Goal: Task Accomplishment & Management: Use online tool/utility

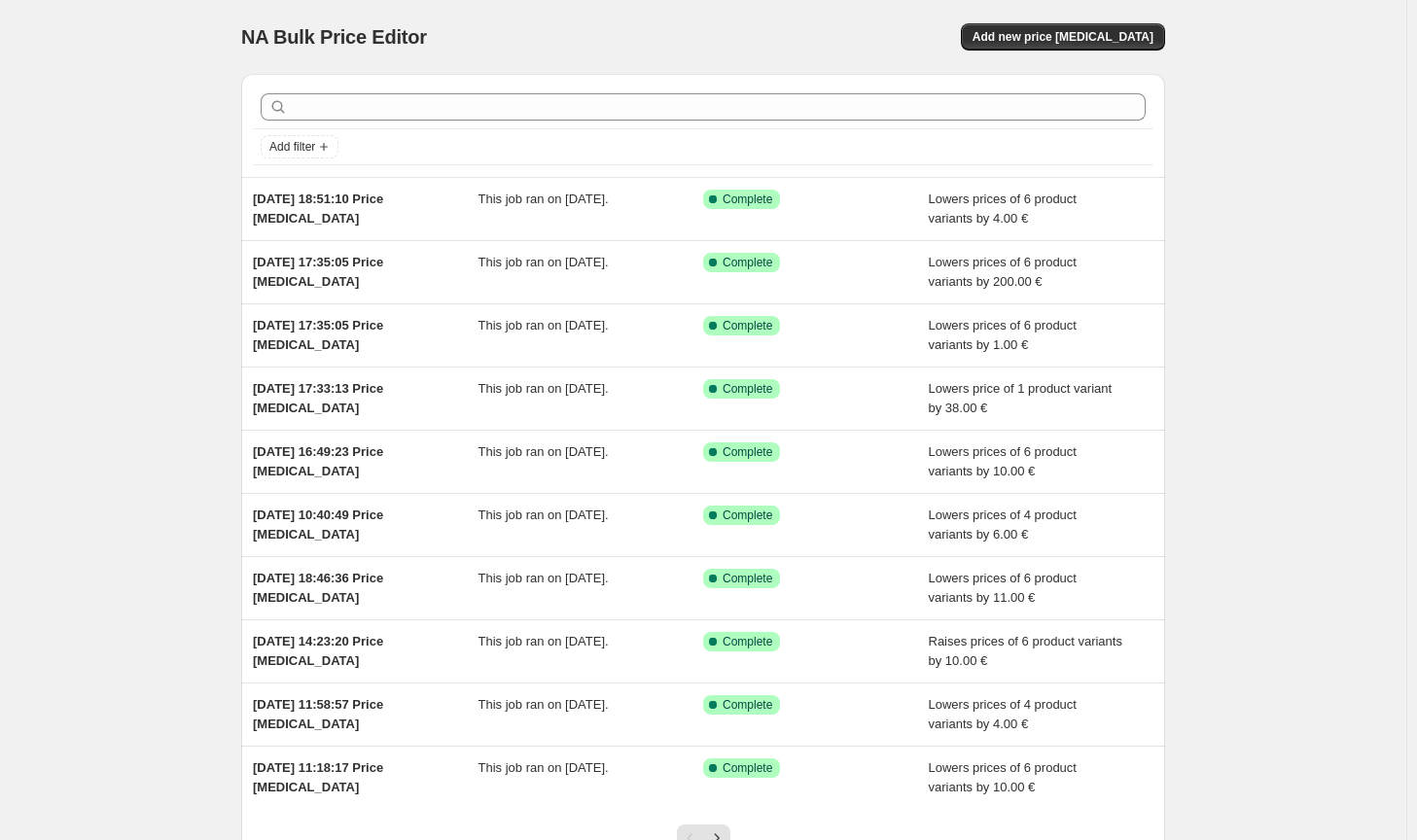
click at [1040, 60] on div "NA Bulk Price Editor. This page is ready NA Bulk Price Editor Add new price [ME…" at bounding box center [703, 37] width 924 height 74
click at [1043, 29] on button "Add new price change job" at bounding box center [1063, 38] width 204 height 28
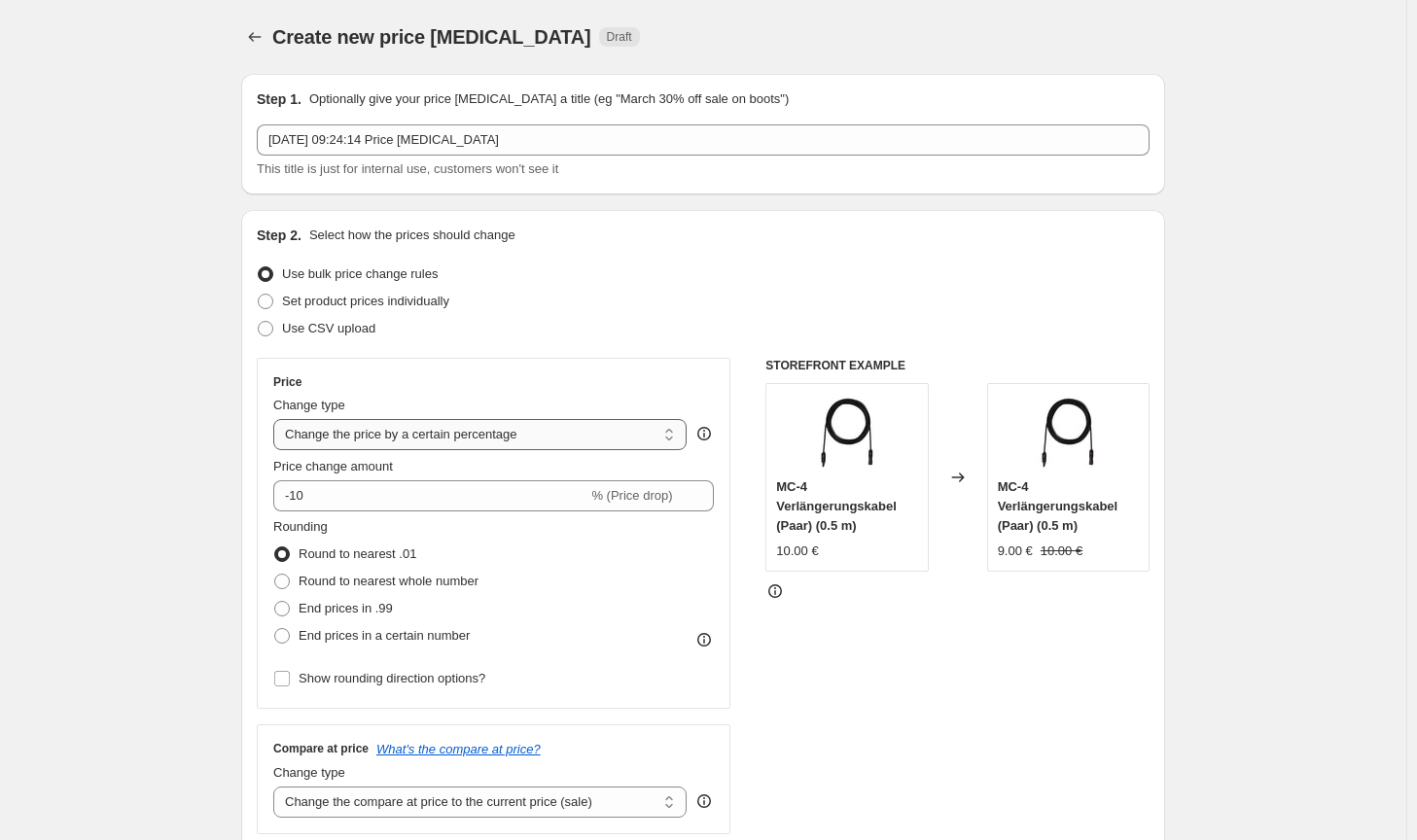
click at [461, 438] on select "Change the price to a certain amount Change the price by a certain amount Chang…" at bounding box center [480, 435] width 414 height 32
select select "by"
click at [277, 420] on select "Change the price to a certain amount Change the price by a certain amount Chang…" at bounding box center [480, 435] width 414 height 32
type input "-10.00"
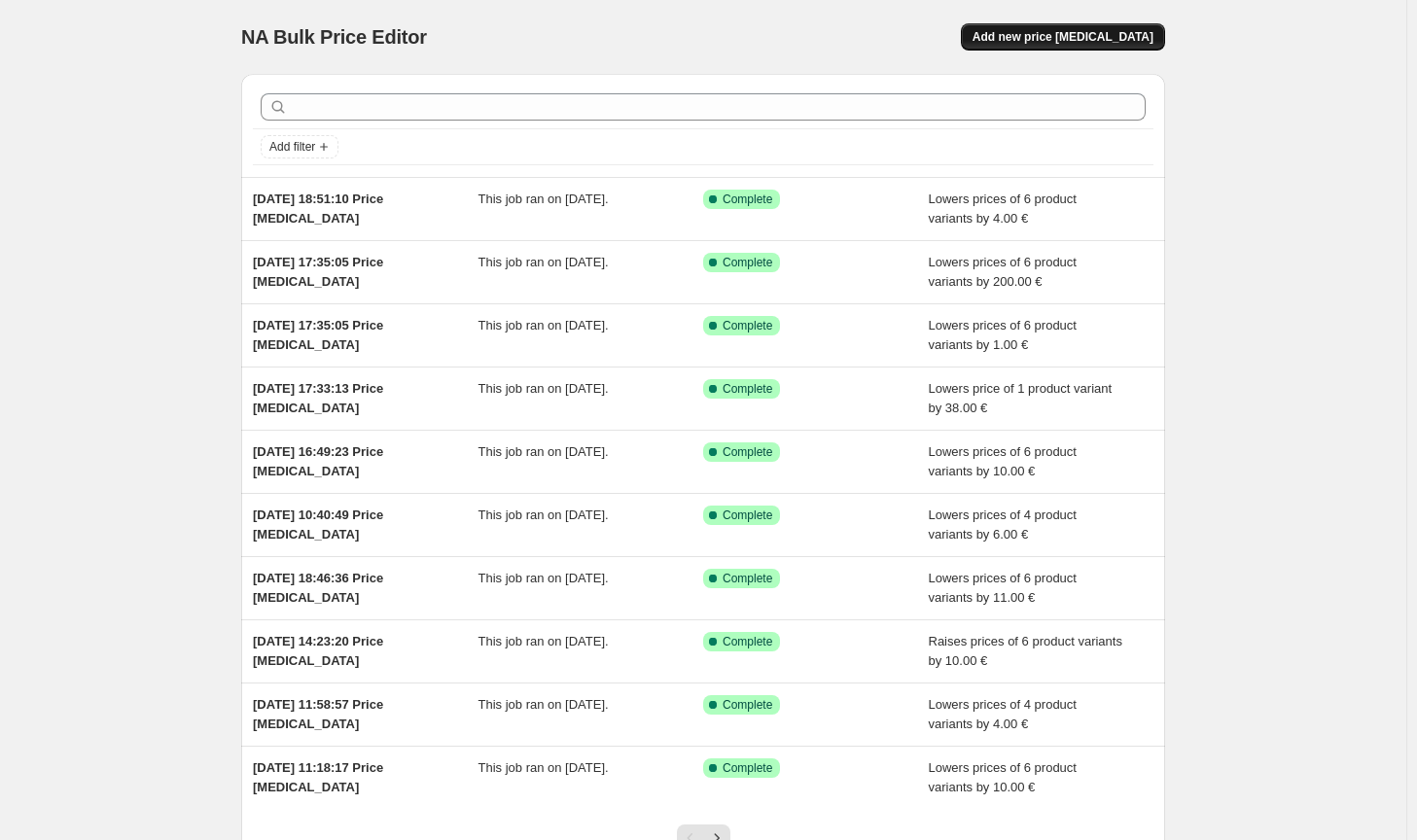
click at [1140, 49] on button "Add new price [MEDICAL_DATA]" at bounding box center [1063, 38] width 204 height 28
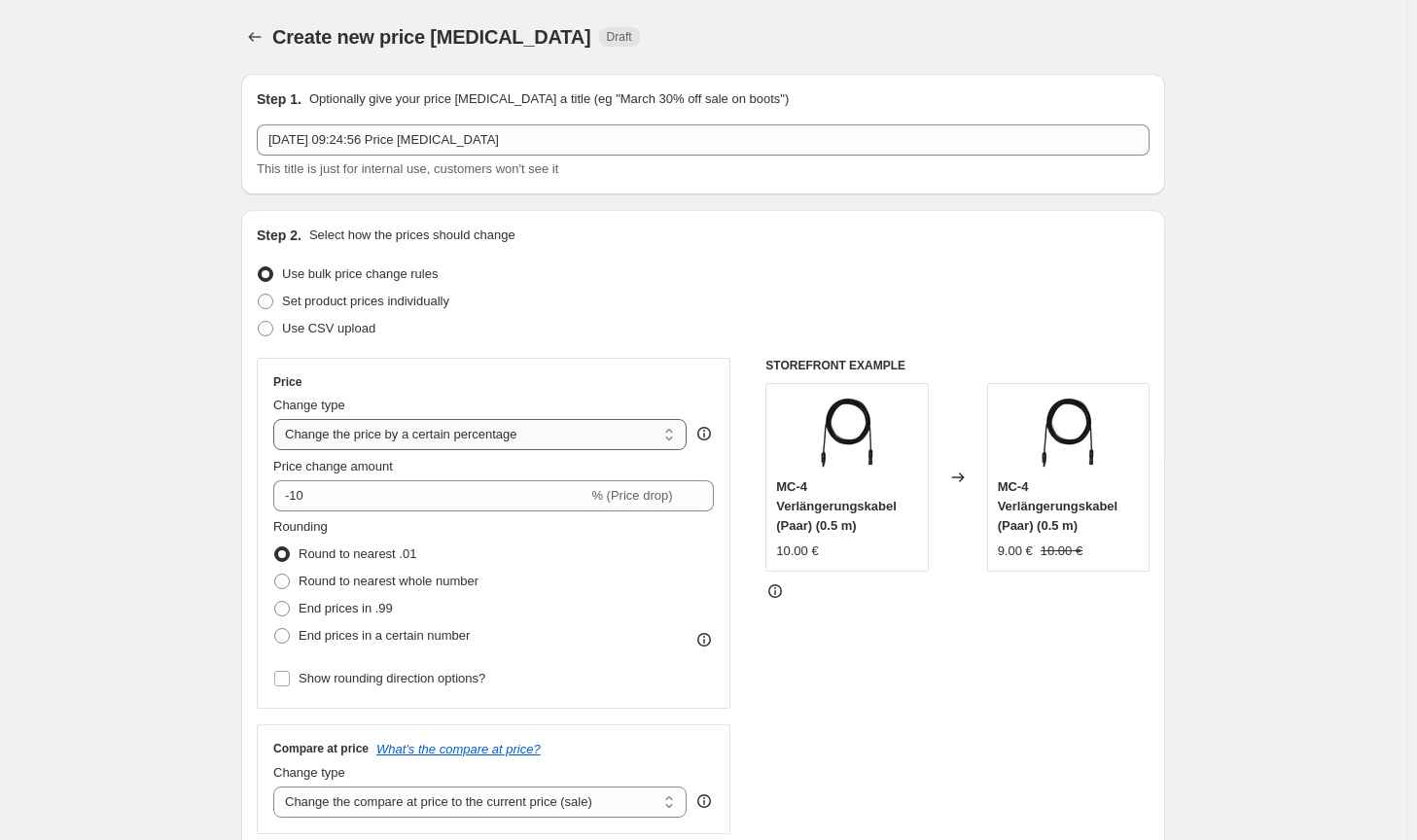
click at [474, 435] on select "Change the price to a certain amount Change the price by a certain amount Chang…" at bounding box center [480, 435] width 414 height 32
select select "by"
click at [277, 420] on select "Change the price to a certain amount Change the price by a certain amount Chang…" at bounding box center [480, 435] width 414 height 32
type input "-10.00"
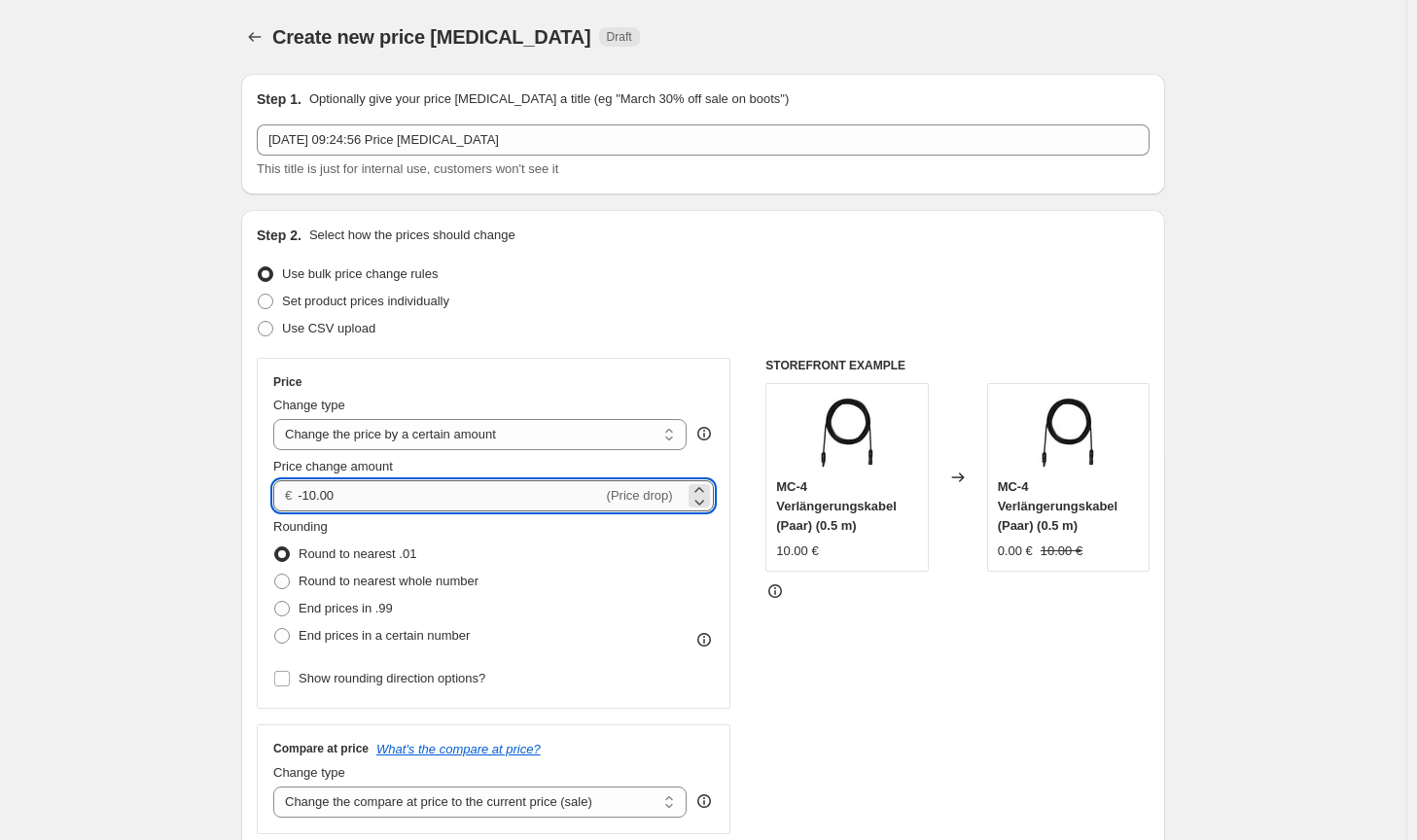
click at [422, 504] on input "-10.00" at bounding box center [449, 496] width 304 height 32
click at [378, 574] on span "Round to nearest whole number" at bounding box center [388, 580] width 180 height 15
click at [276, 574] on input "Round to nearest whole number" at bounding box center [275, 573] width 1 height 1
radio input "true"
drag, startPoint x: 384, startPoint y: 508, endPoint x: 308, endPoint y: 493, distance: 77.5
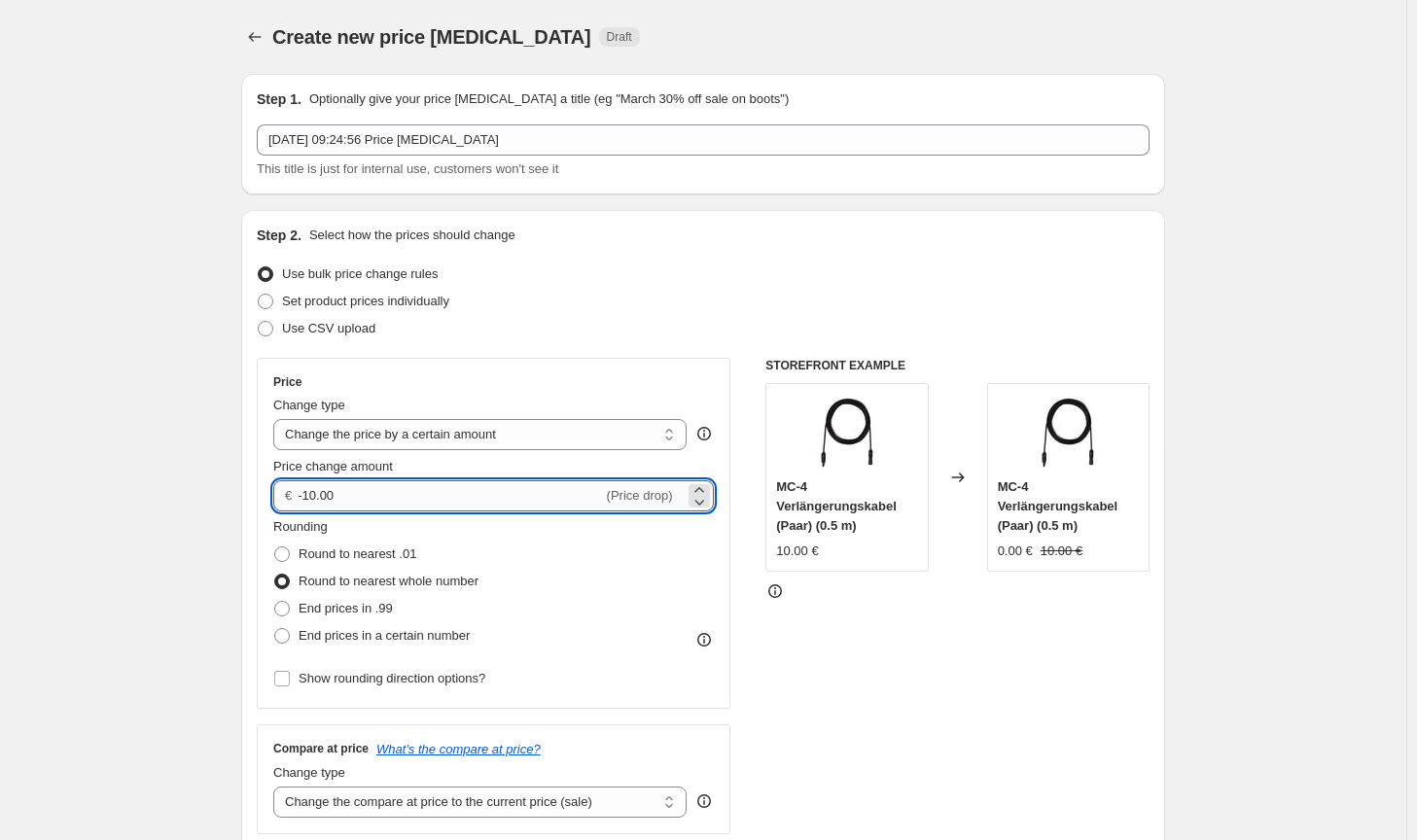
click at [308, 493] on input "-10.00" at bounding box center [449, 496] width 304 height 32
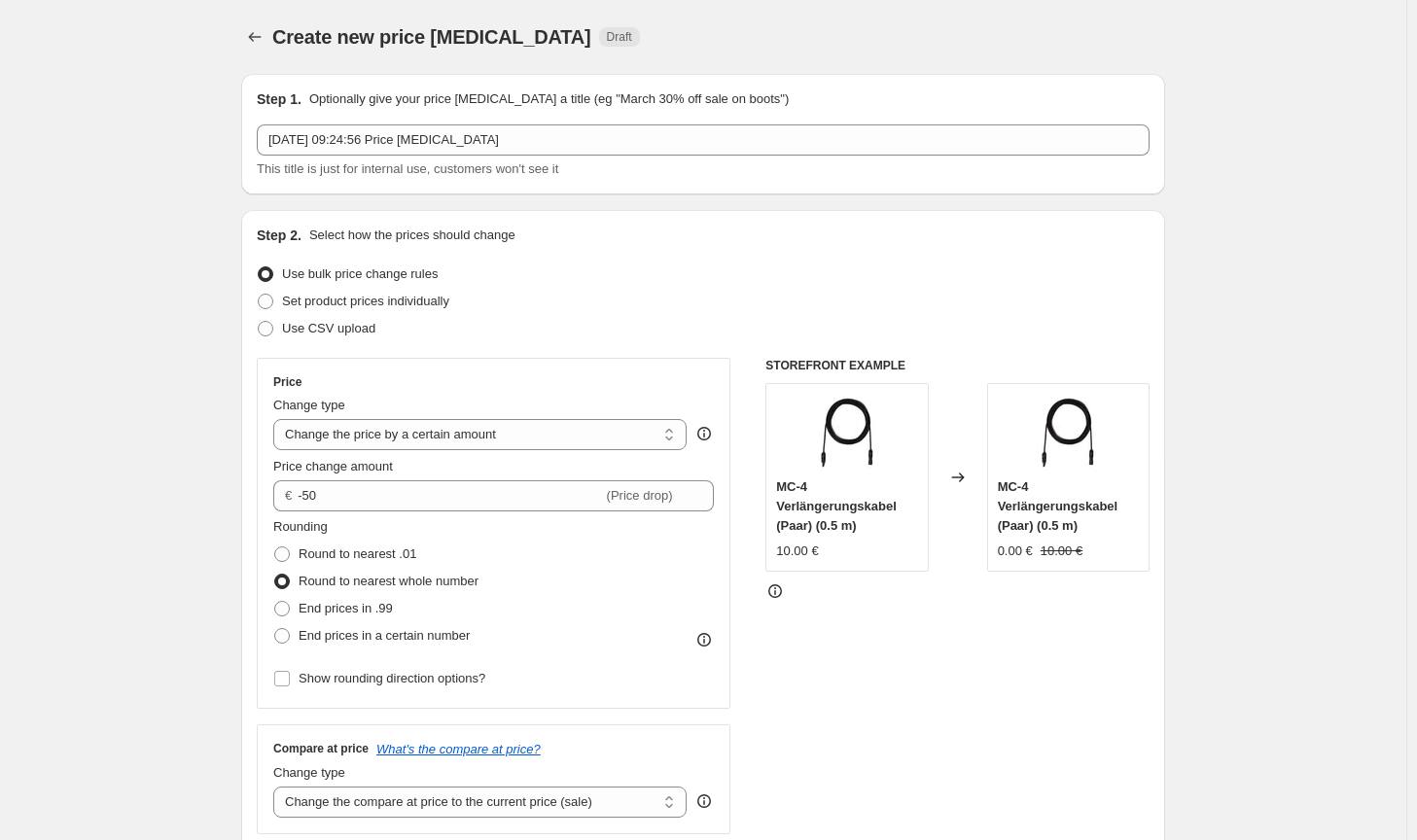
type input "-50.00"
click at [751, 701] on div "Price Change type Change the price to a certain amount Change the price by a ce…" at bounding box center [703, 595] width 893 height 477
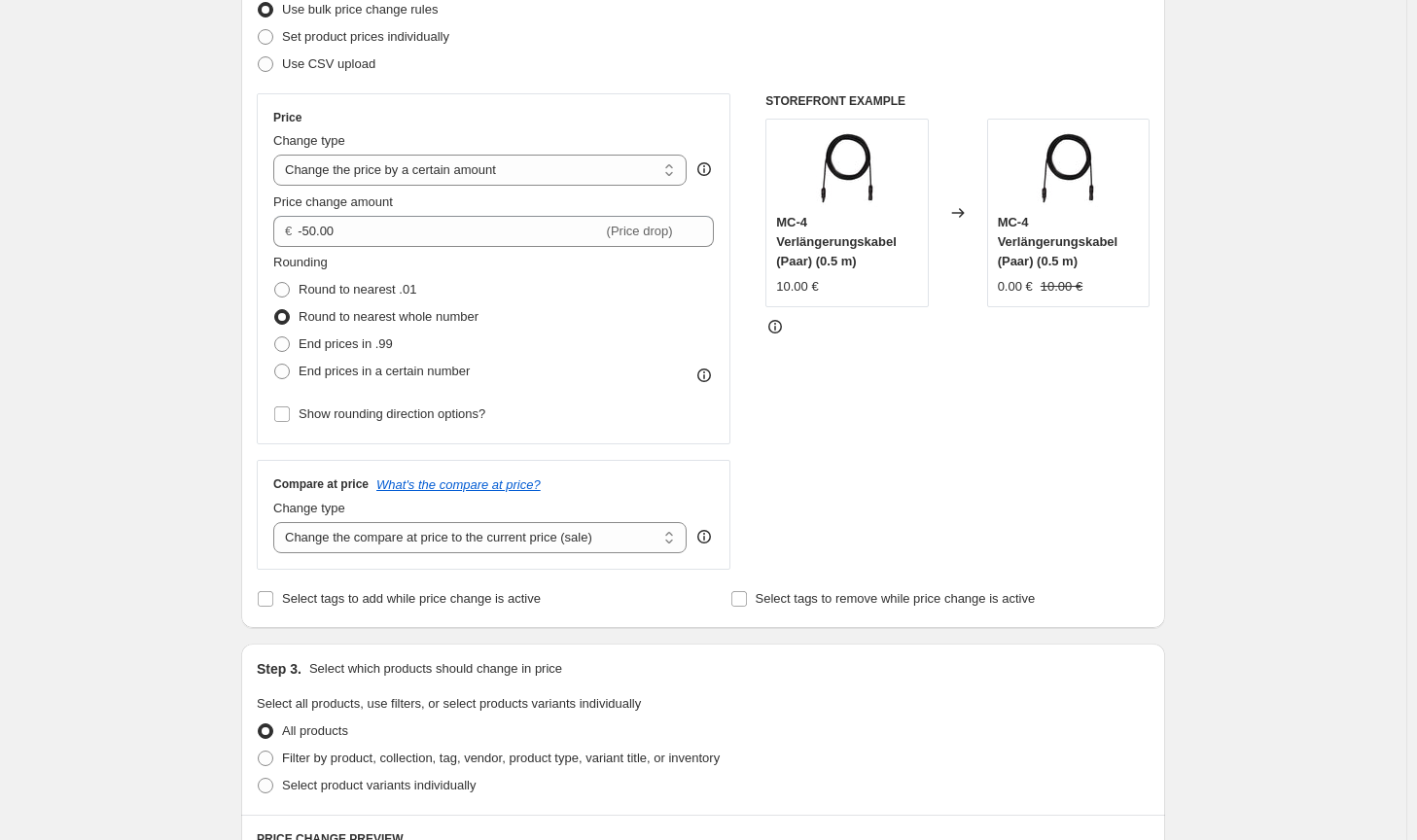
scroll to position [487, 0]
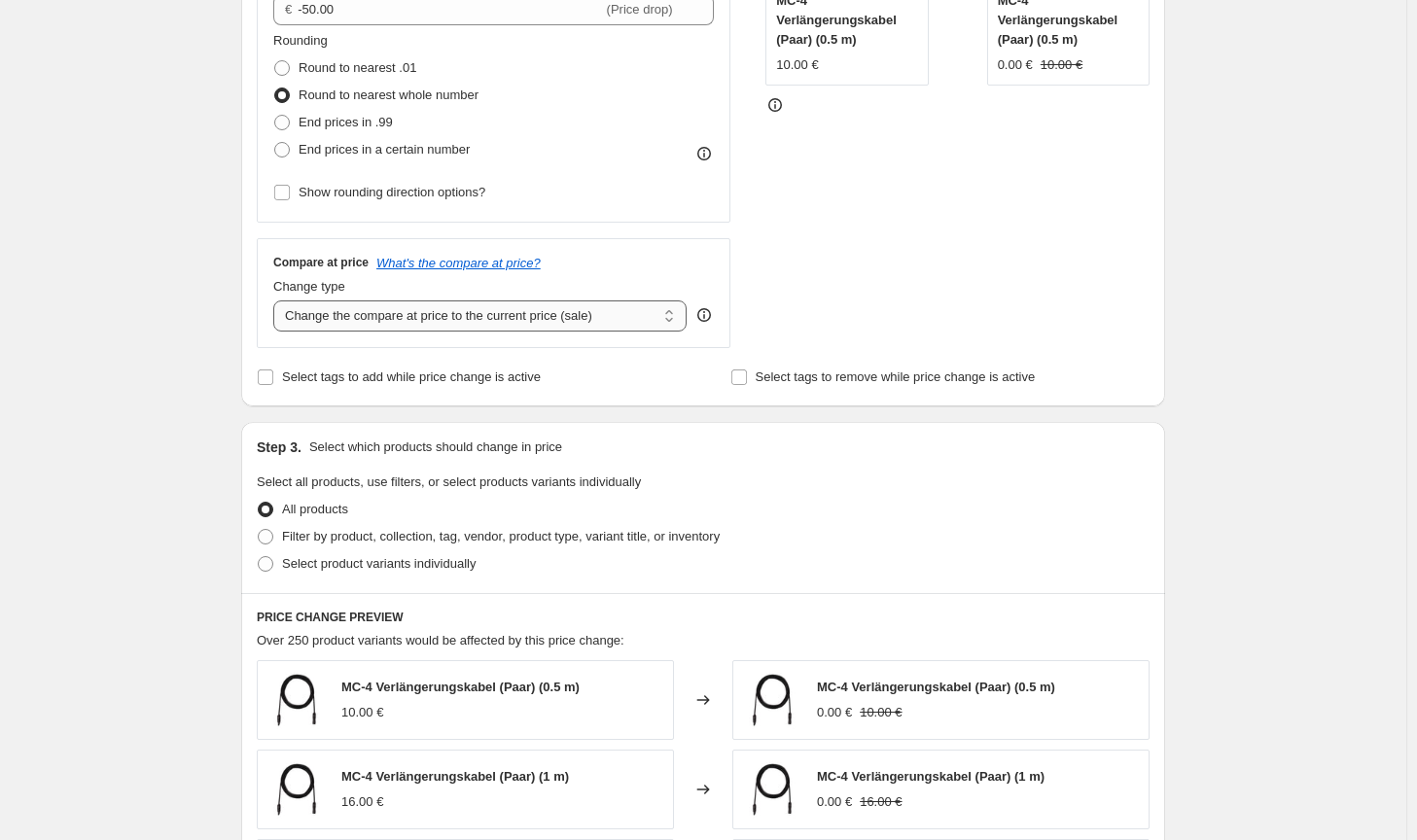
click at [600, 315] on select "Change the compare at price to the current price (sale) Change the compare at p…" at bounding box center [480, 316] width 414 height 32
select select "no_change"
click at [277, 300] on select "Change the compare at price to the current price (sale) Change the compare at p…" at bounding box center [480, 316] width 414 height 32
click at [539, 536] on span "Filter by product, collection, tag, vendor, product type, variant title, or inv…" at bounding box center [501, 536] width 437 height 15
click at [259, 530] on input "Filter by product, collection, tag, vendor, product type, variant title, or inv…" at bounding box center [258, 529] width 1 height 1
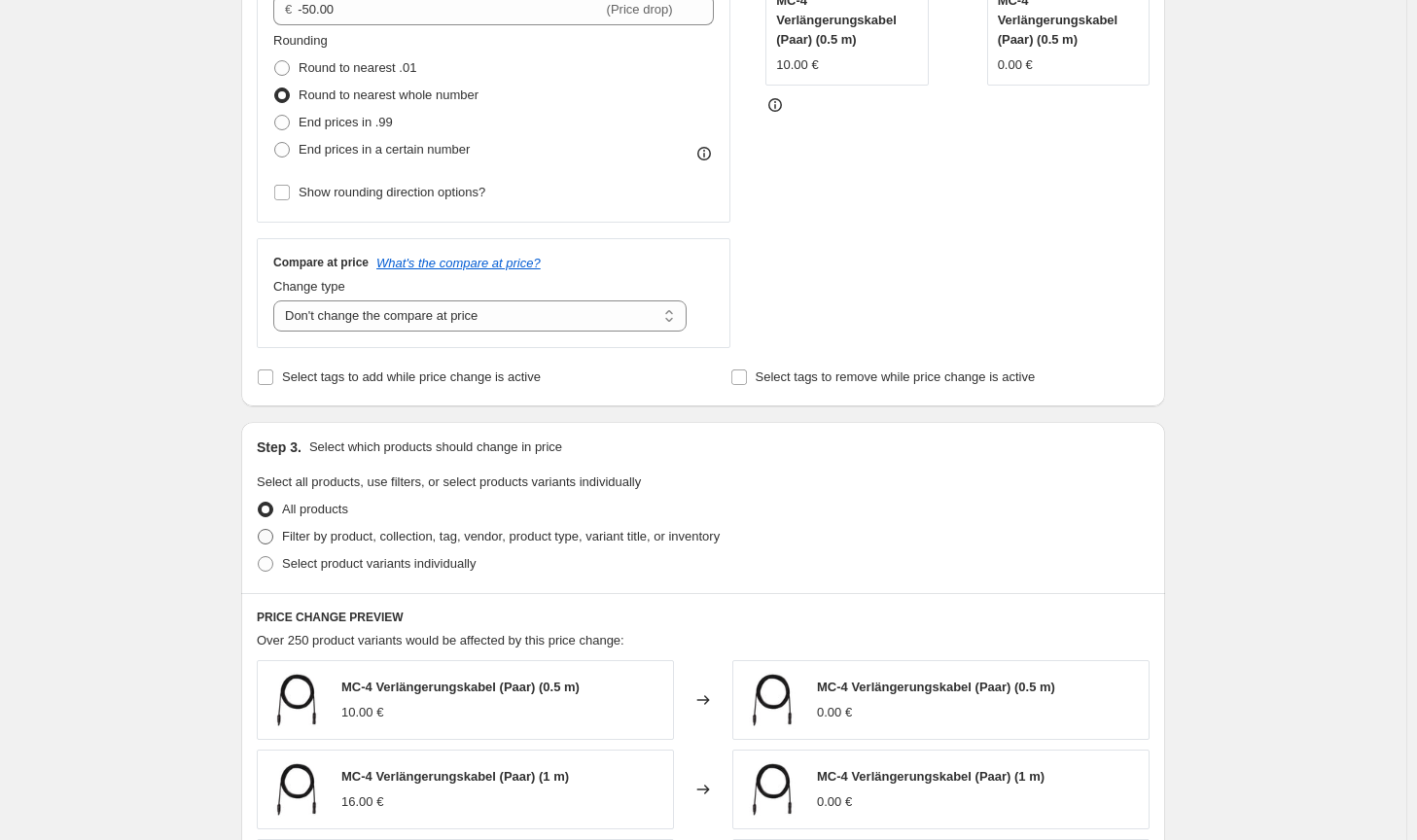
radio input "true"
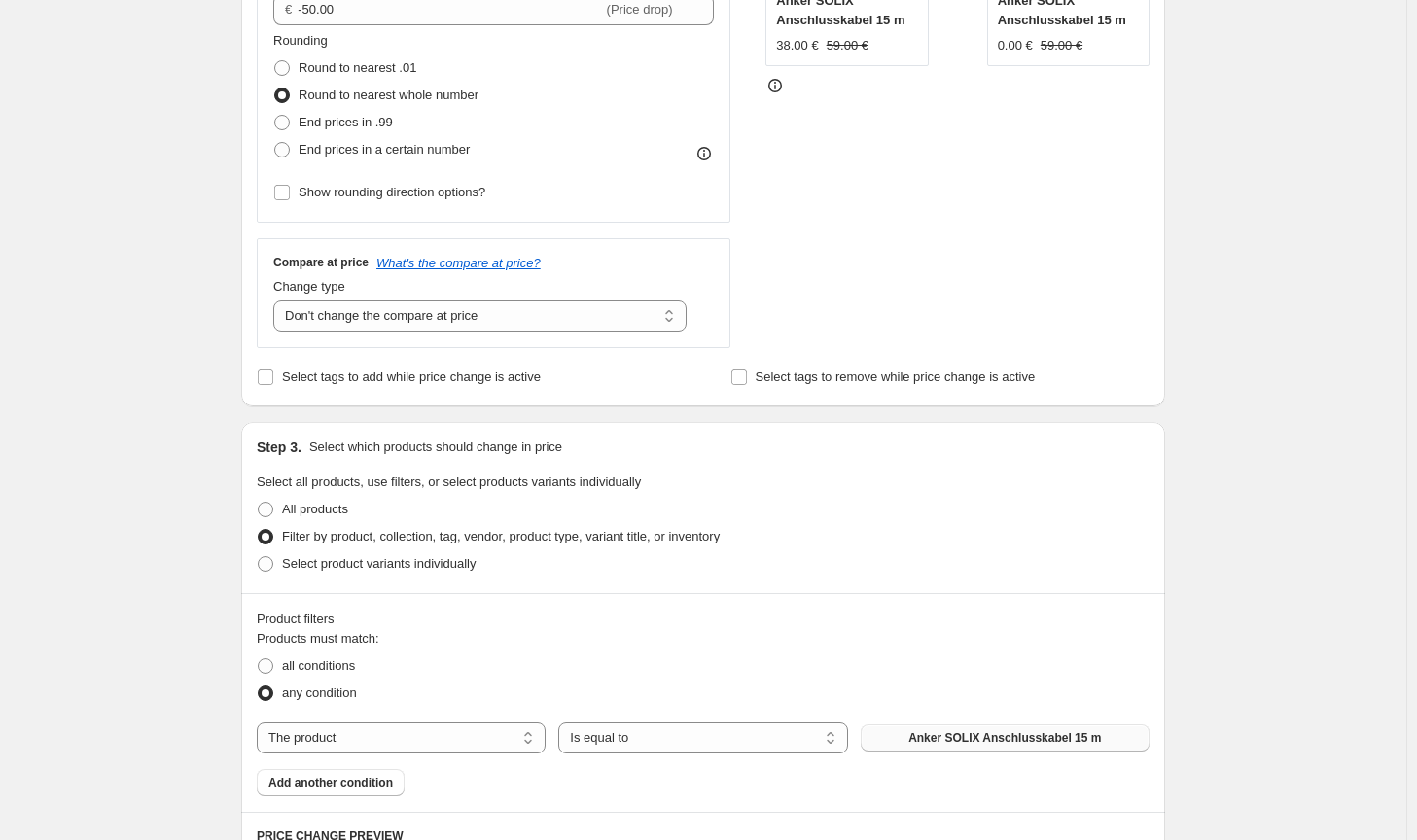
click at [945, 738] on span "Anker SOLIX Anschlusskabel 15 m" at bounding box center [1004, 738] width 193 height 16
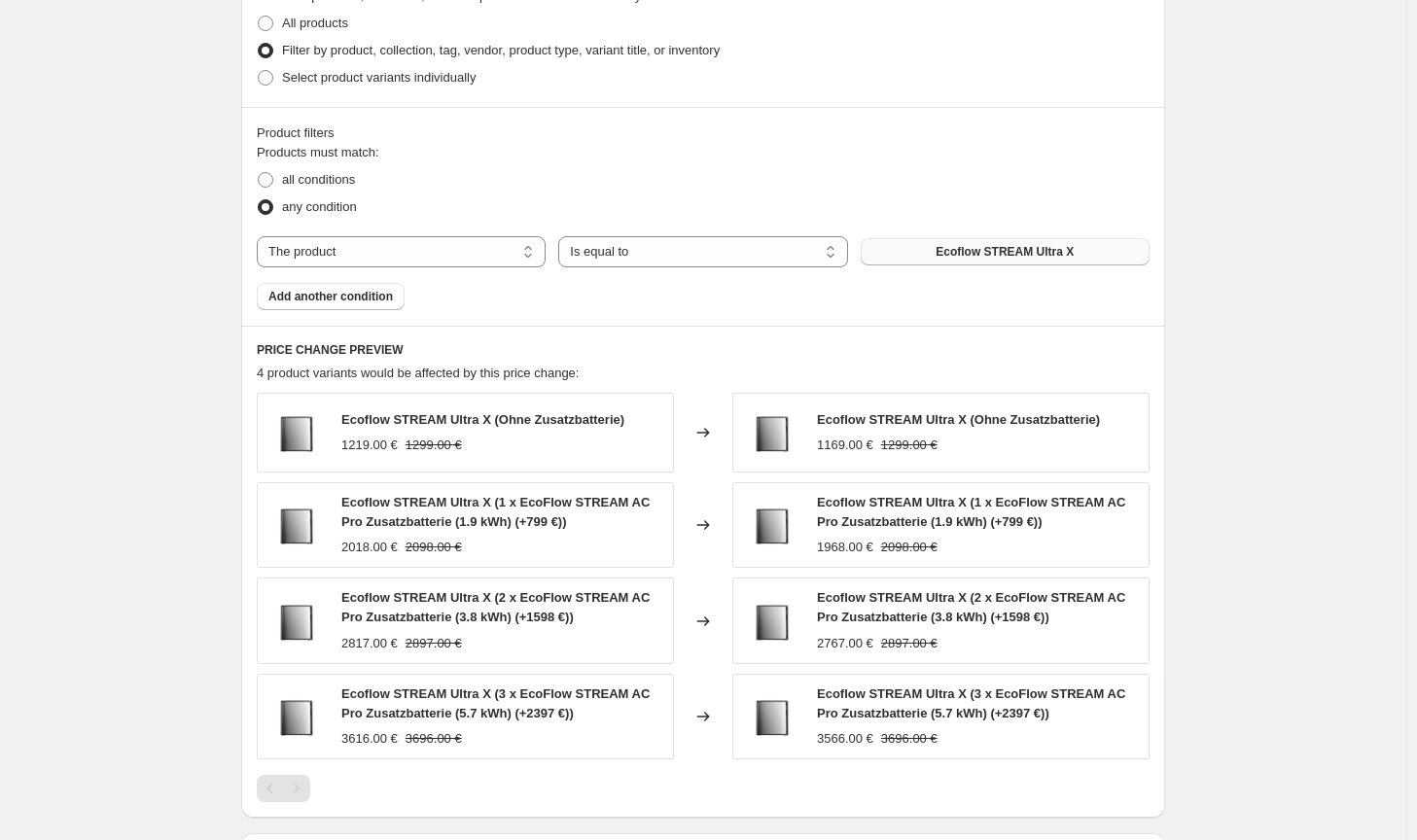
scroll to position [1251, 0]
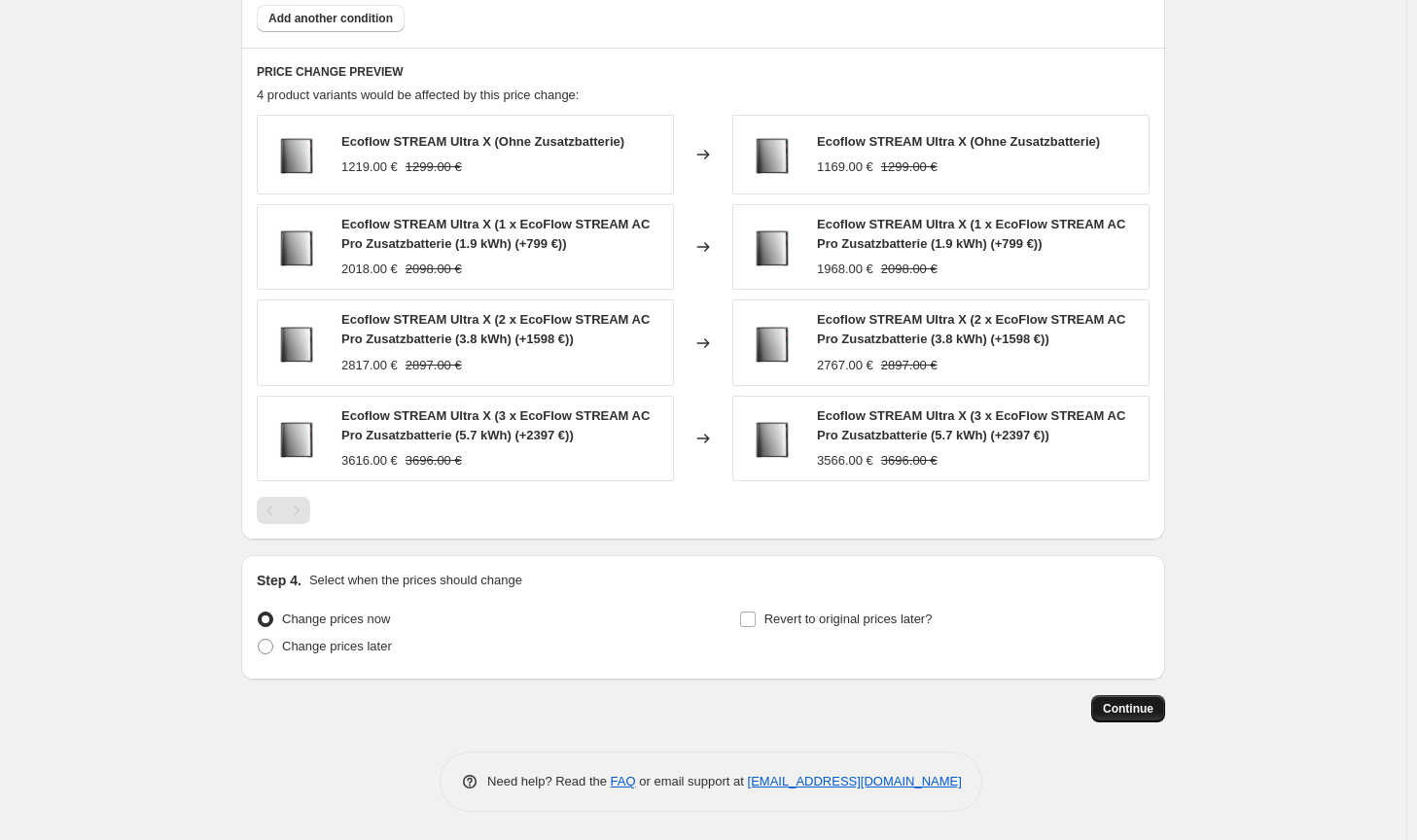
click at [1124, 719] on button "Continue" at bounding box center [1128, 709] width 74 height 28
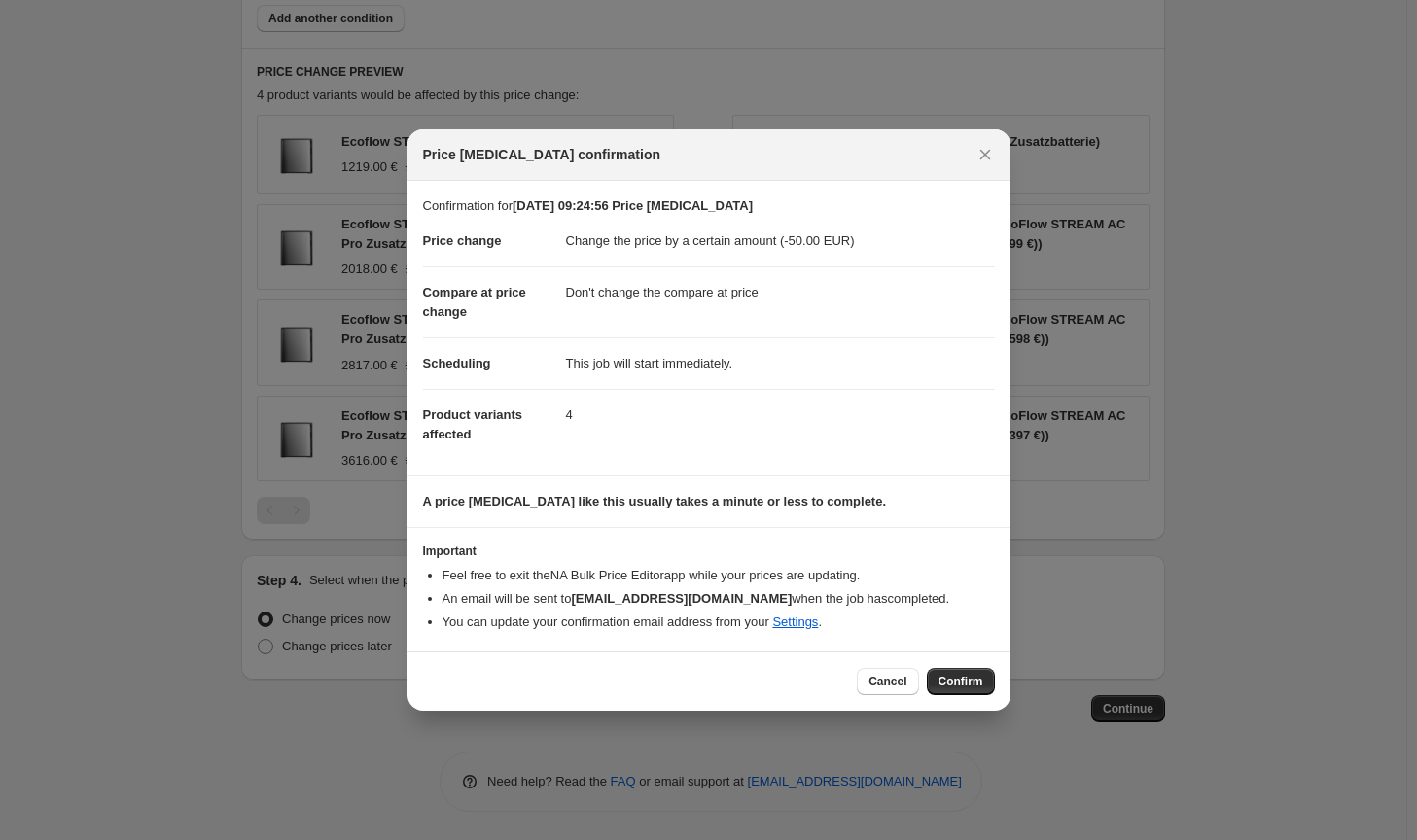
click at [994, 689] on div "Cancel Confirm" at bounding box center [709, 681] width 603 height 59
click at [992, 687] on button "Confirm" at bounding box center [961, 682] width 68 height 28
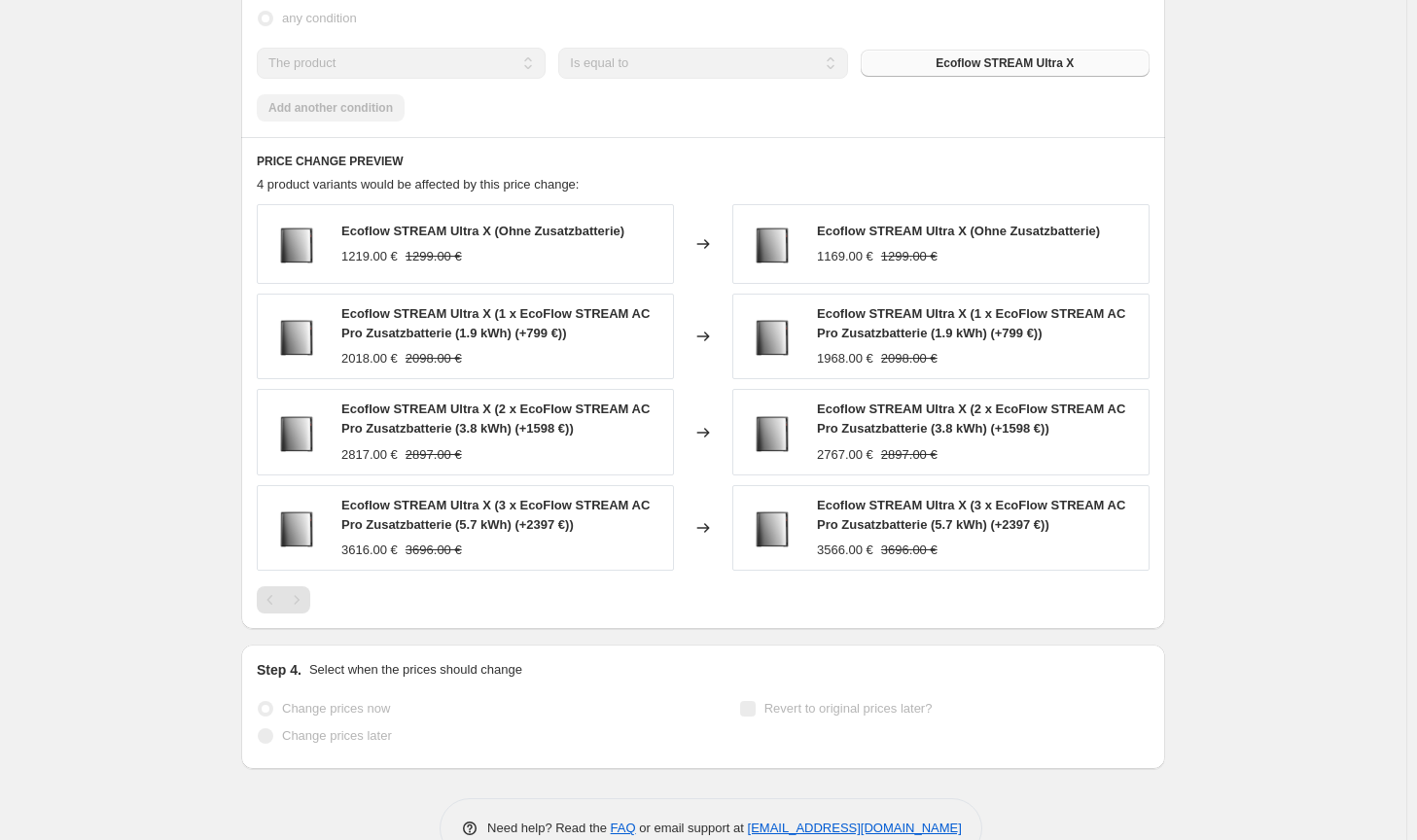
select select "by"
select select "no_change"
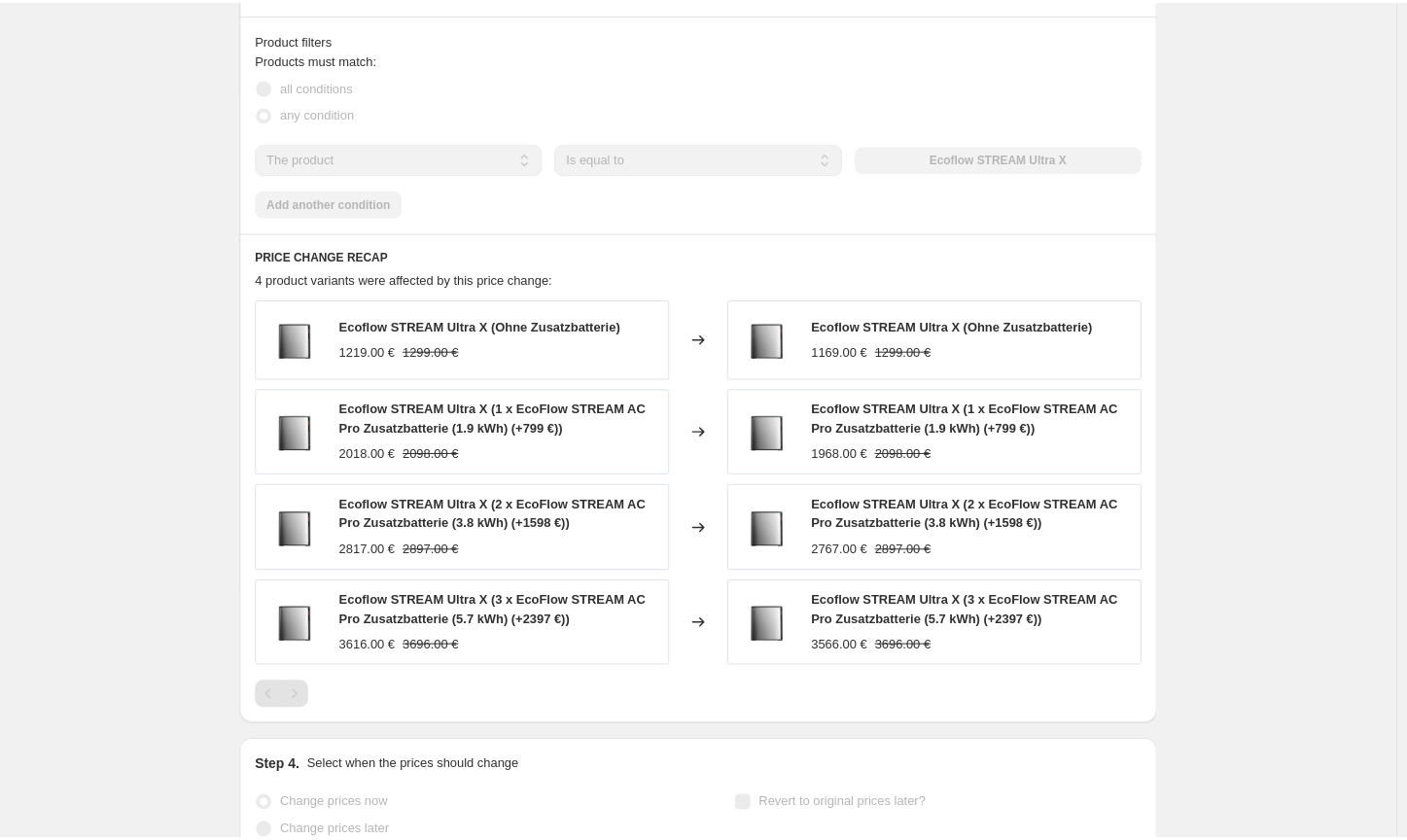
scroll to position [0, 0]
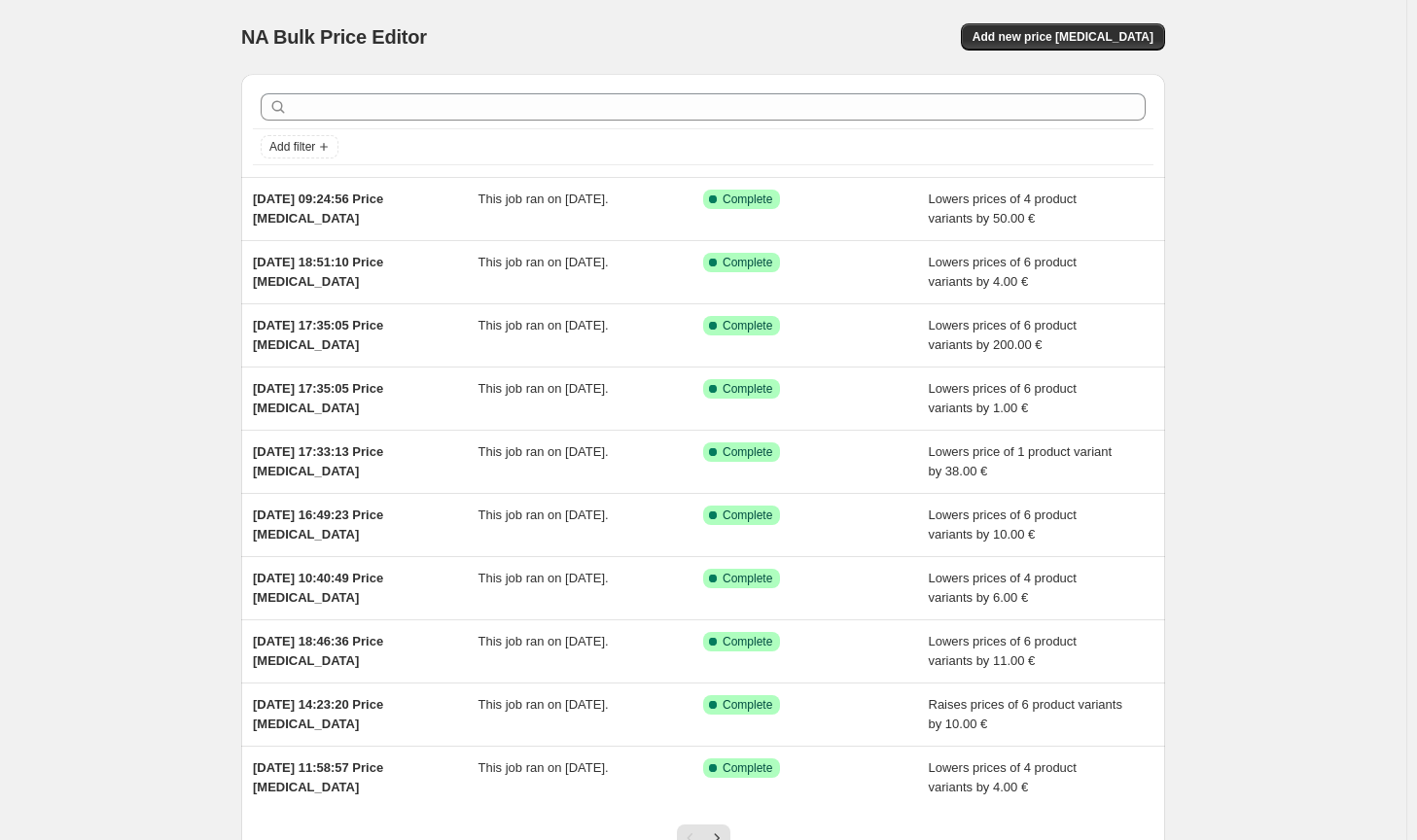
click at [1172, 43] on div "NA Bulk Price Editor. This page is ready NA Bulk Price Editor Add new price cha…" at bounding box center [703, 500] width 971 height 1002
click at [1146, 33] on span "Add new price change job" at bounding box center [1063, 38] width 181 height 16
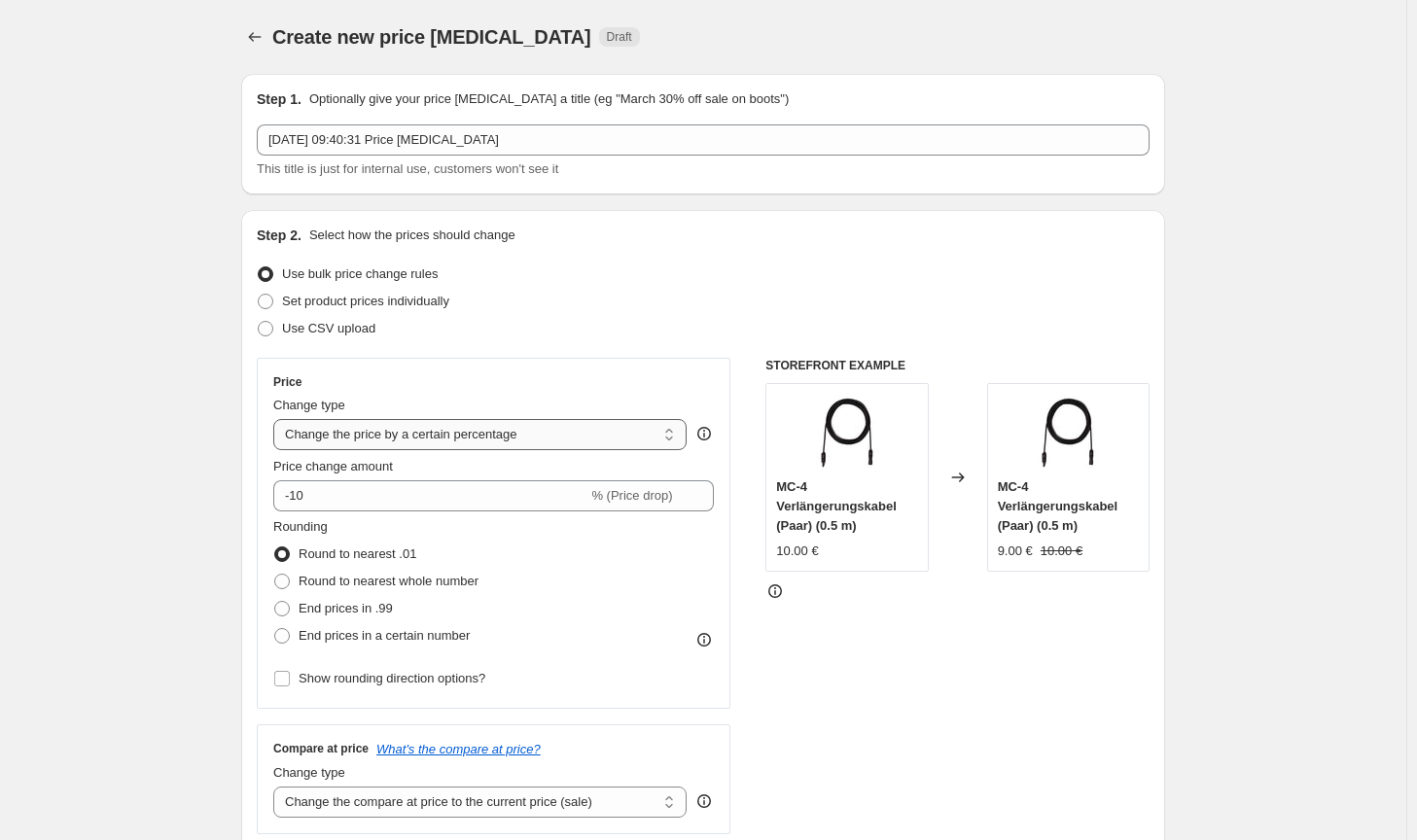
click at [545, 434] on select "Change the price to a certain amount Change the price by a certain amount Chang…" at bounding box center [480, 435] width 414 height 32
select select "by"
click at [277, 420] on select "Change the price to a certain amount Change the price by a certain amount Chang…" at bounding box center [480, 435] width 414 height 32
type input "-10.00"
click at [376, 571] on label "Round to nearest whole number" at bounding box center [376, 581] width 205 height 28
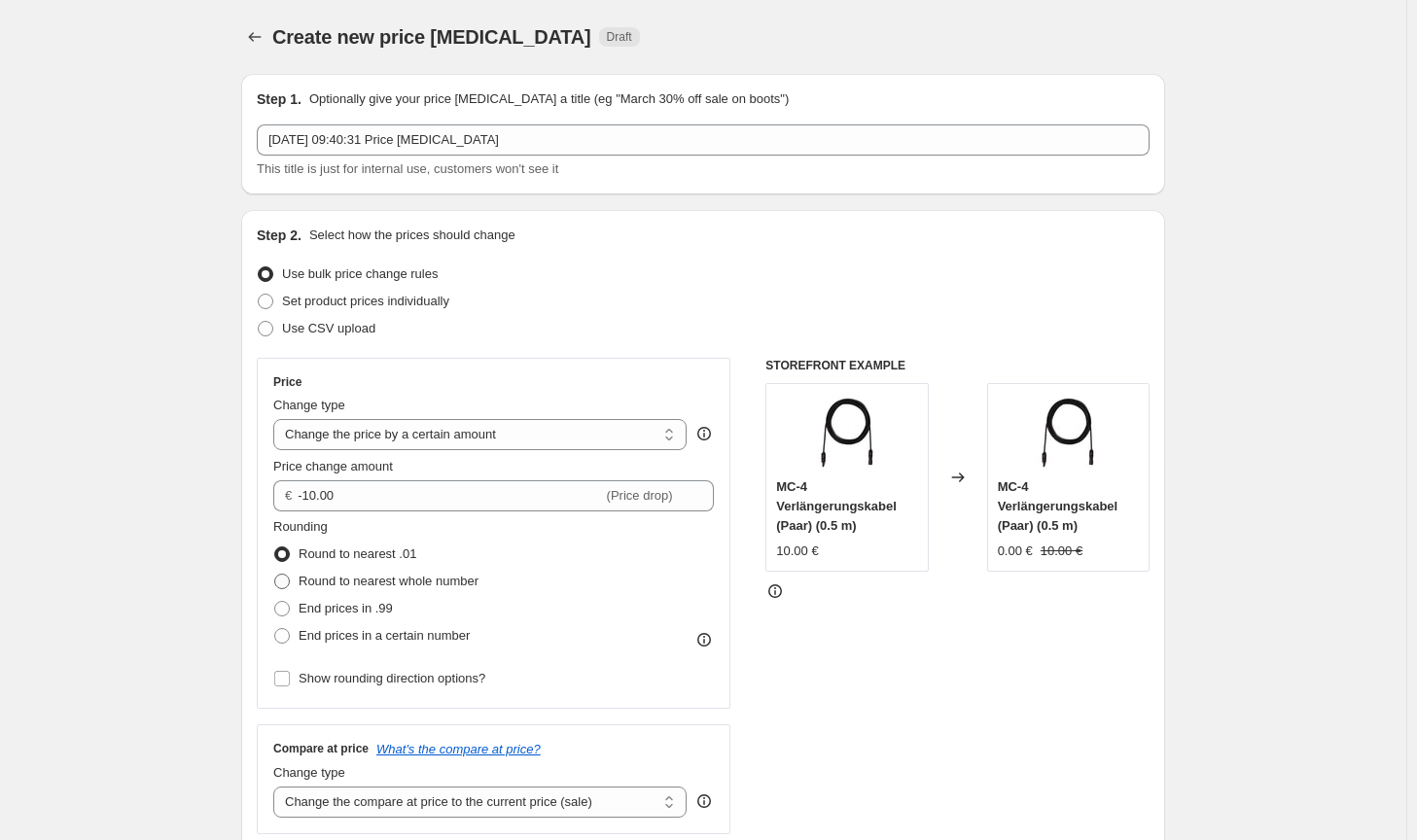
click at [276, 573] on input "Round to nearest whole number" at bounding box center [275, 573] width 1 height 1
radio input "true"
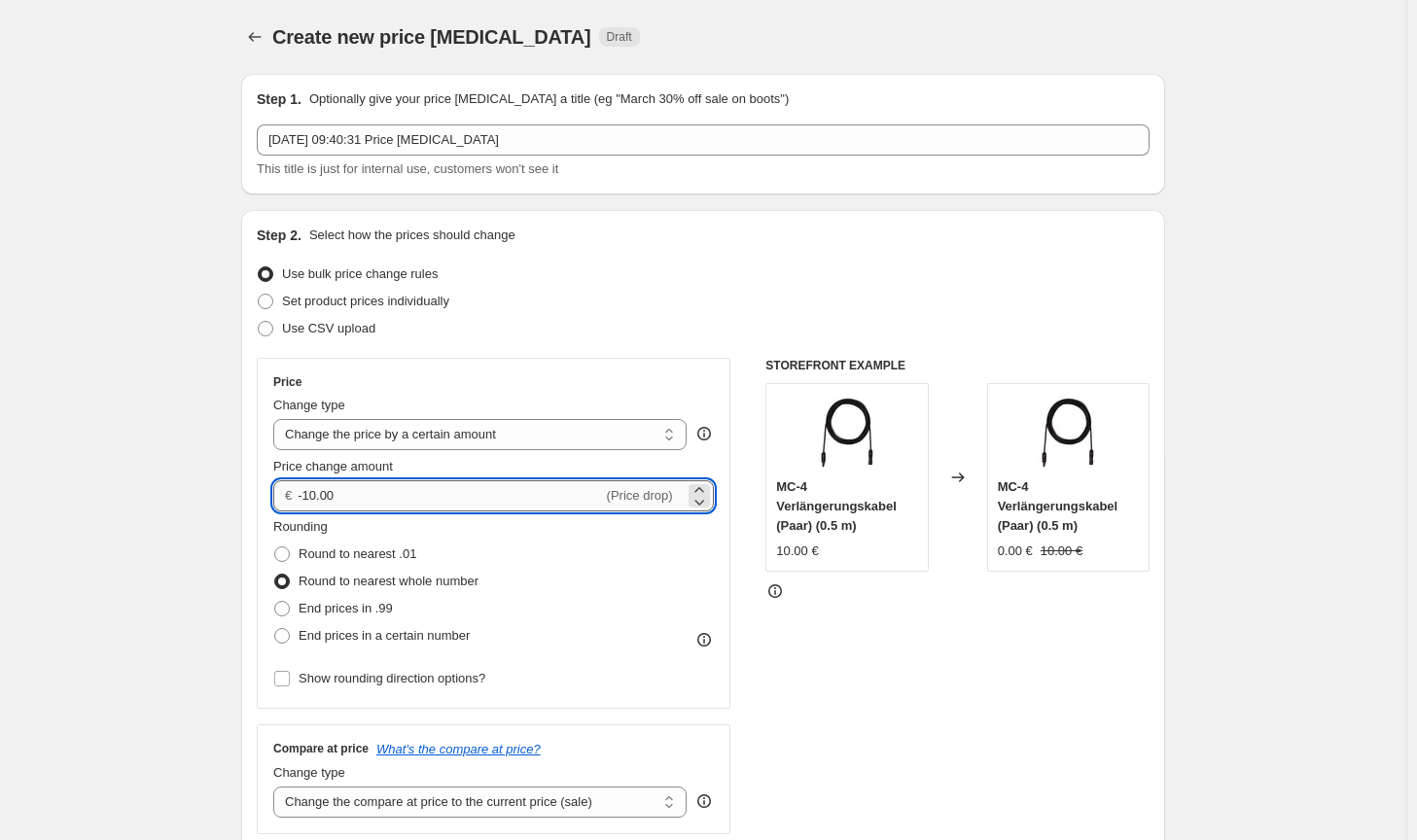
drag, startPoint x: 358, startPoint y: 501, endPoint x: 329, endPoint y: 495, distance: 29.6
click at [329, 495] on input "-10.00" at bounding box center [449, 496] width 304 height 32
click at [491, 797] on select "Change the compare at price to the current price (sale) Change the compare at p…" at bounding box center [480, 802] width 414 height 32
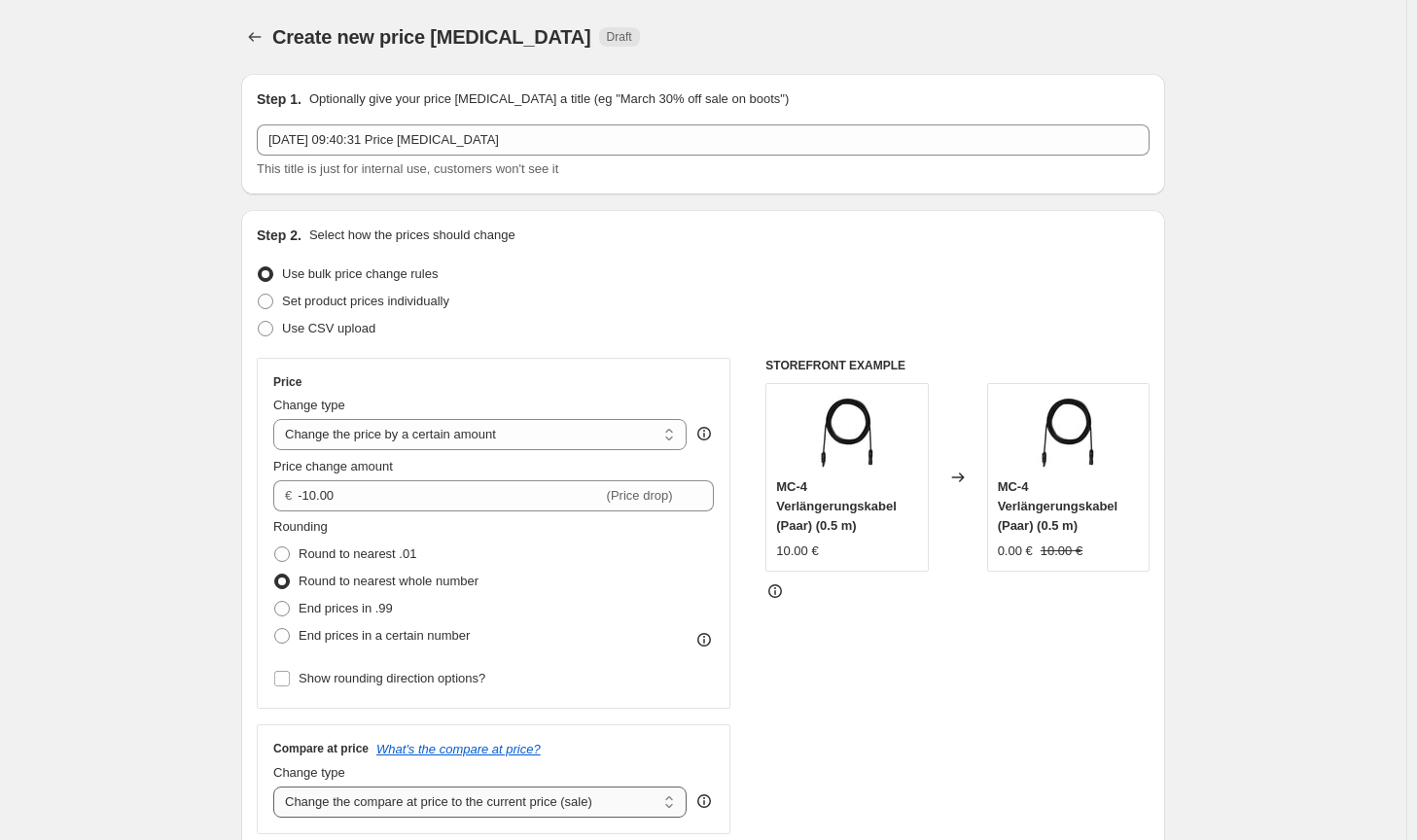
select select "no_change"
click at [277, 787] on select "Change the compare at price to the current price (sale) Change the compare at p…" at bounding box center [480, 802] width 414 height 32
click at [877, 750] on div "STOREFRONT EXAMPLE MC-4 Verlängerungskabel (Paar) (0.5 m) 10.00 € Changed to MC…" at bounding box center [957, 595] width 384 height 477
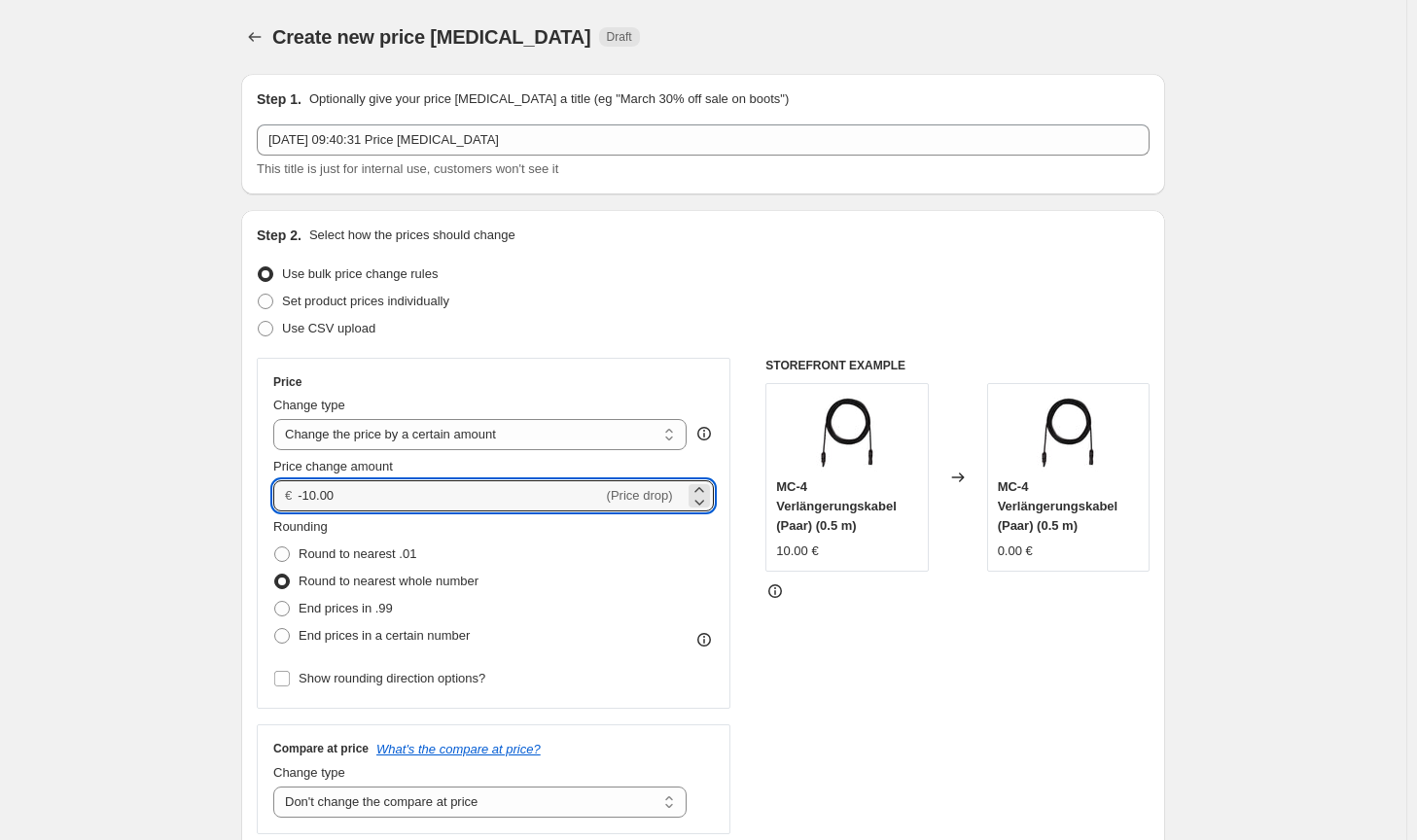
drag, startPoint x: 369, startPoint y: 493, endPoint x: 292, endPoint y: 491, distance: 77.0
click at [292, 491] on div "€ -10.00 (Price drop)" at bounding box center [494, 496] width 440 height 32
type input "100.00"
click at [870, 698] on div "STOREFRONT EXAMPLE MC-4 Verlängerungskabel (Paar) (0.5 m) 10.00 € Changed to MC…" at bounding box center [957, 595] width 384 height 477
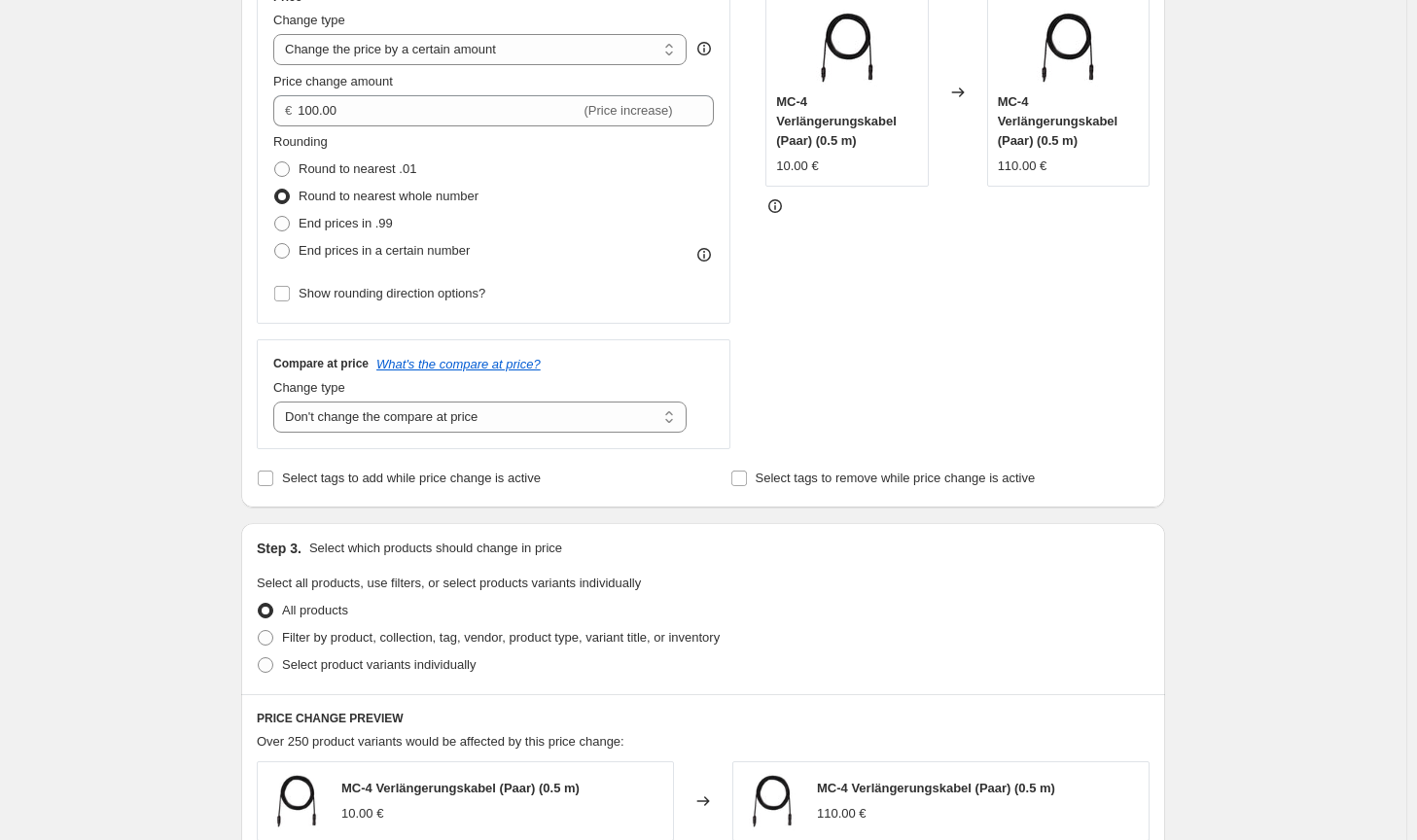
scroll to position [389, 0]
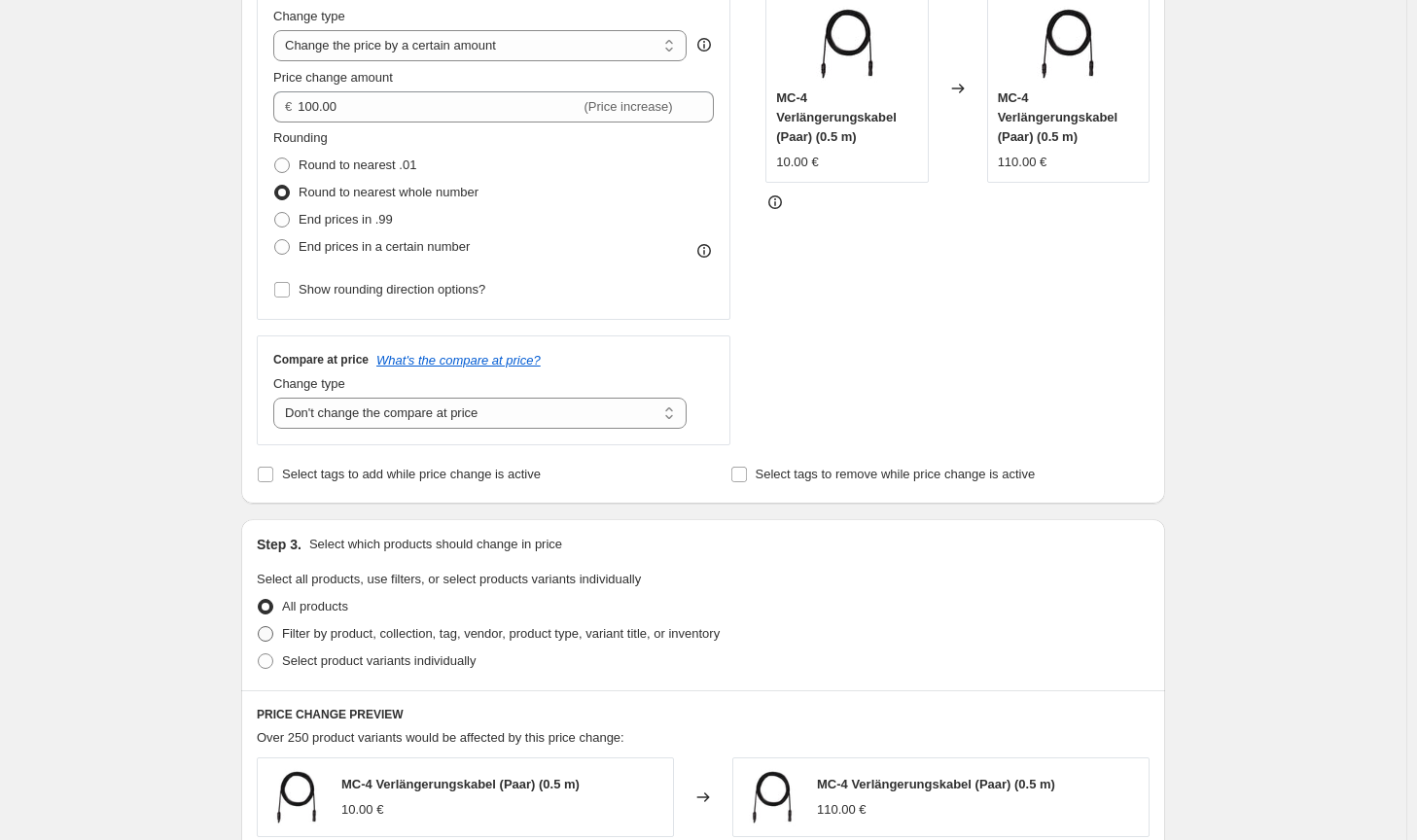
click at [599, 641] on span "Filter by product, collection, tag, vendor, product type, variant title, or inv…" at bounding box center [501, 633] width 437 height 15
click at [259, 627] on input "Filter by product, collection, tag, vendor, product type, variant title, or inv…" at bounding box center [258, 626] width 1 height 1
radio input "true"
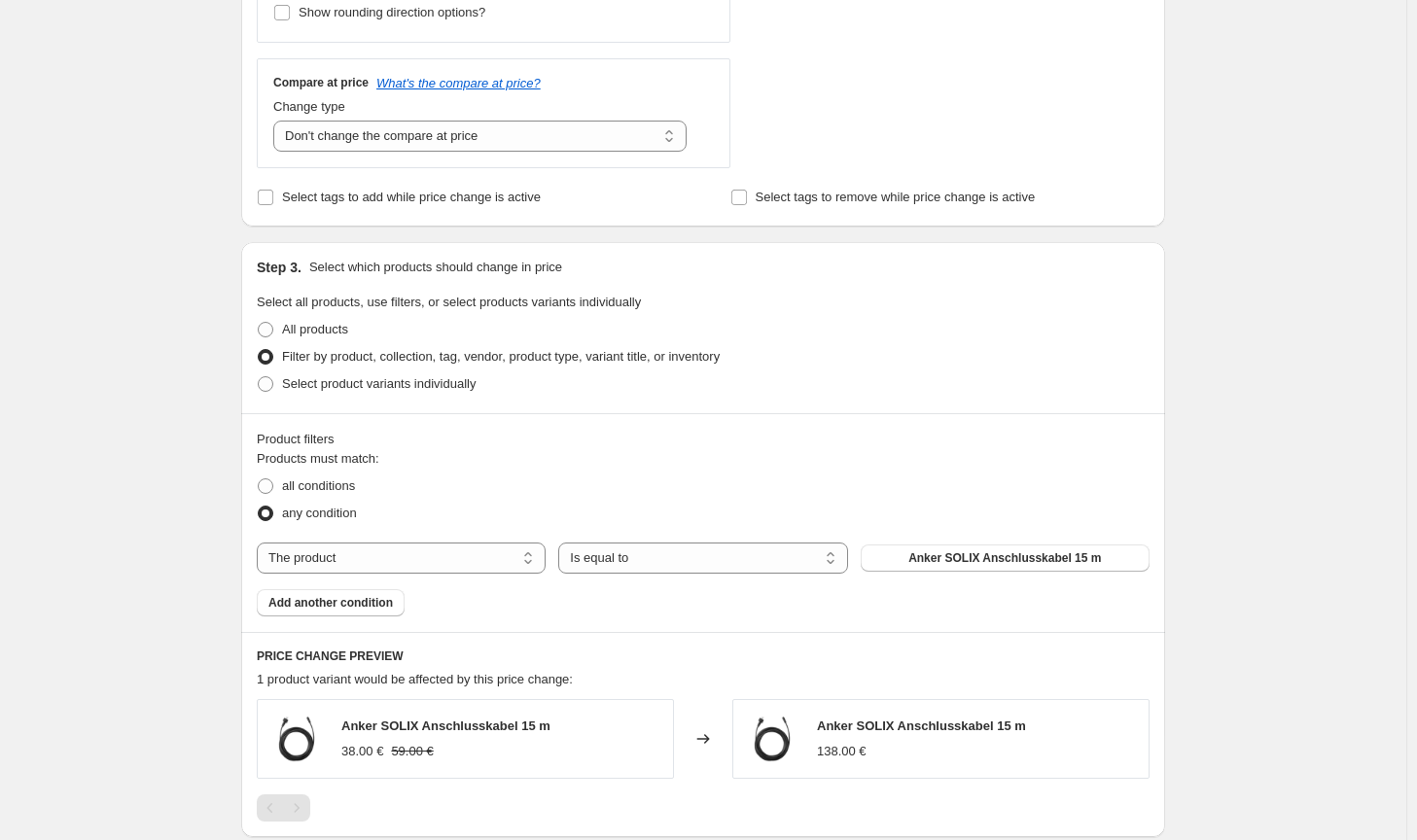
scroll to position [681, 0]
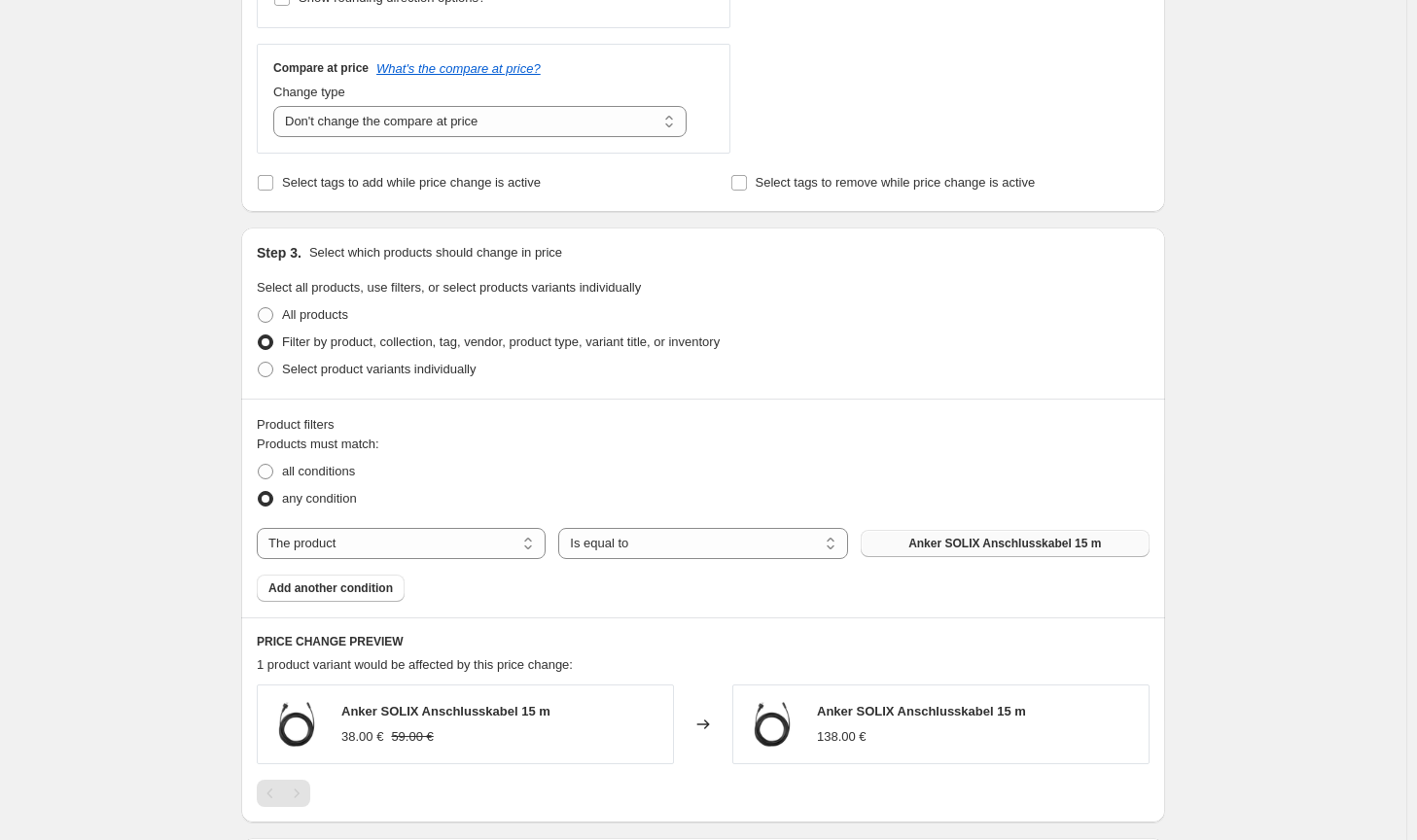
click at [1083, 549] on span "Anker SOLIX Anschlusskabel 15 m" at bounding box center [1004, 544] width 193 height 16
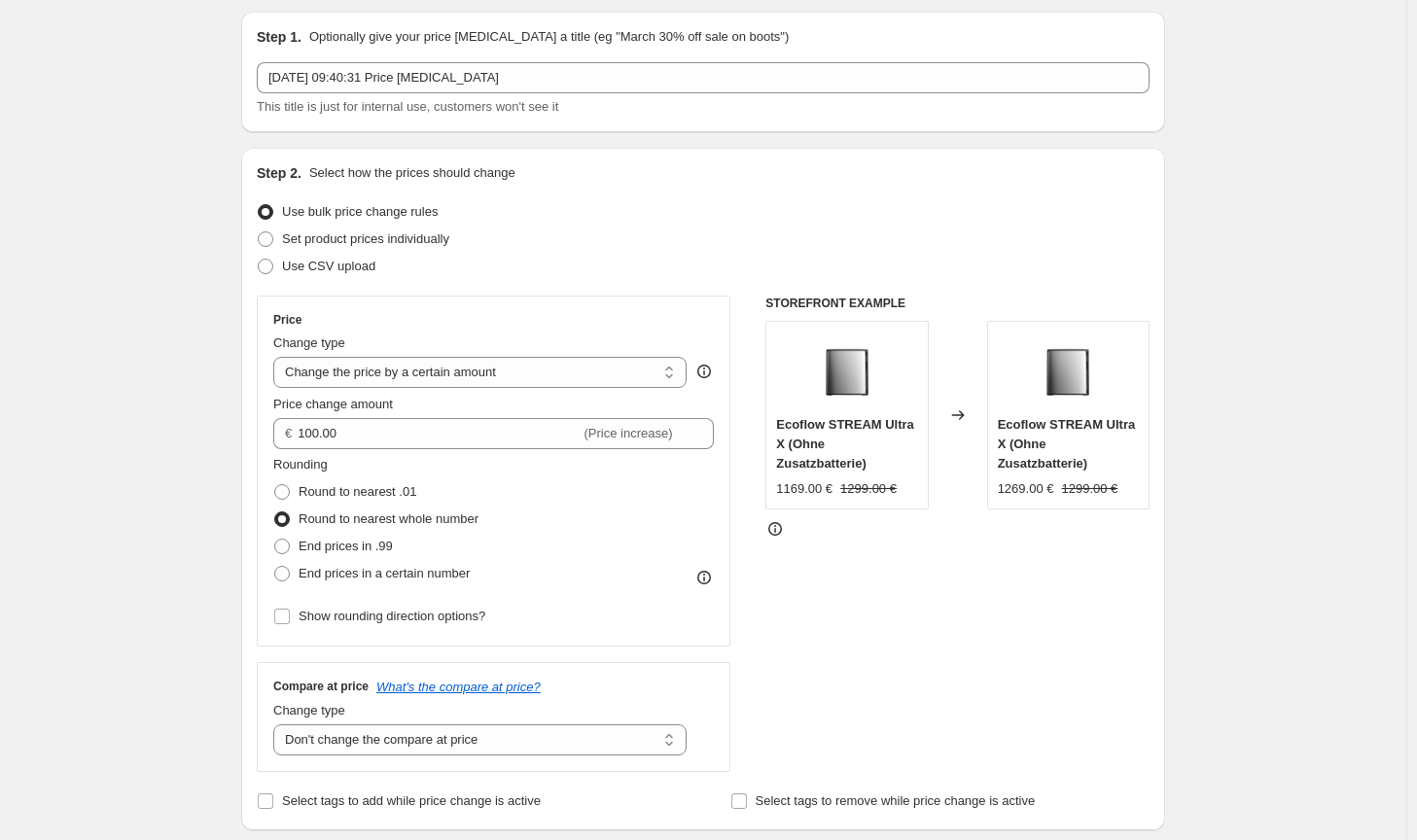
scroll to position [0, 0]
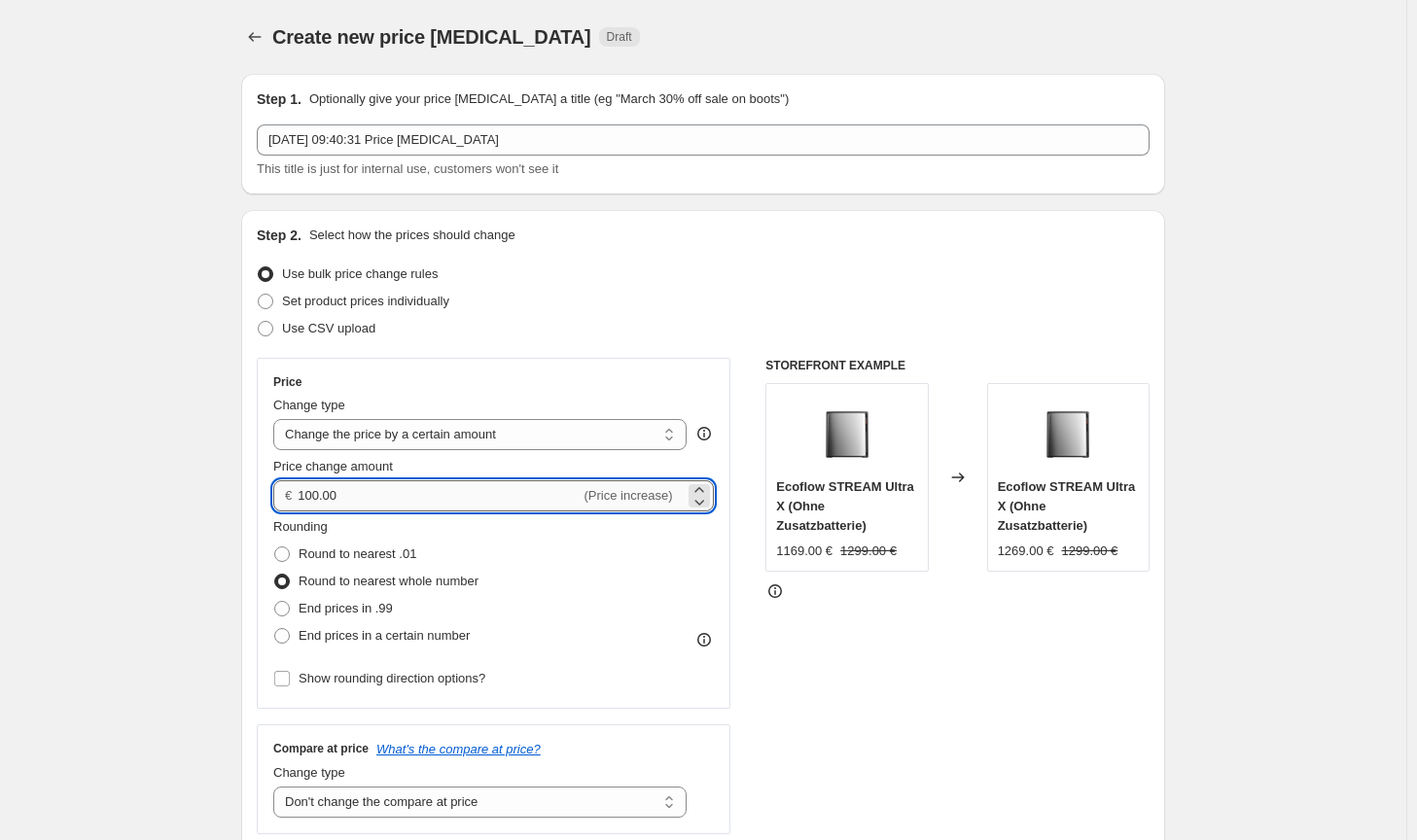
click at [303, 491] on input "100.00" at bounding box center [438, 496] width 282 height 32
click at [660, 588] on div "Rounding Round to nearest .01 Round to nearest whole number End prices in .99 E…" at bounding box center [494, 583] width 440 height 132
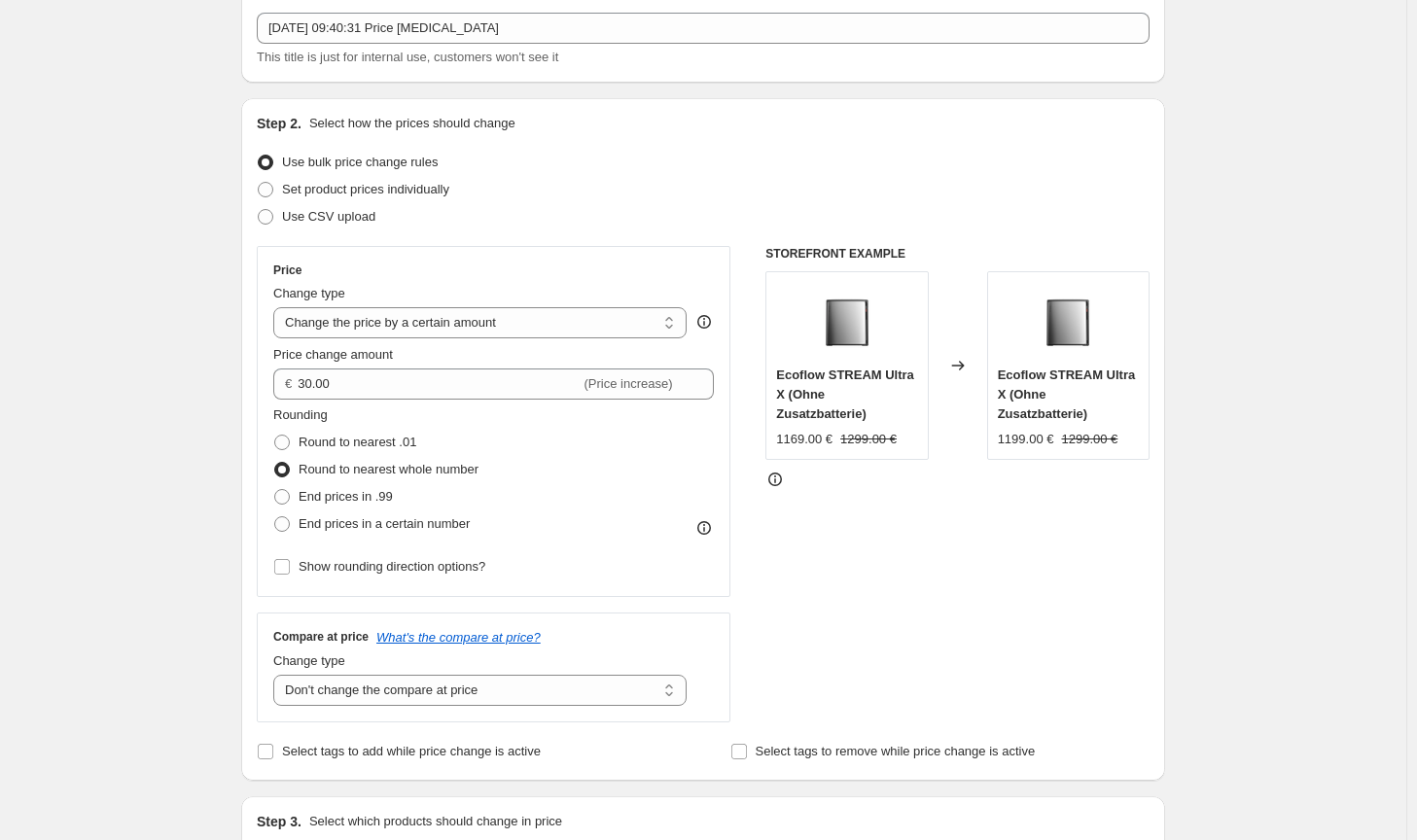
scroll to position [98, 0]
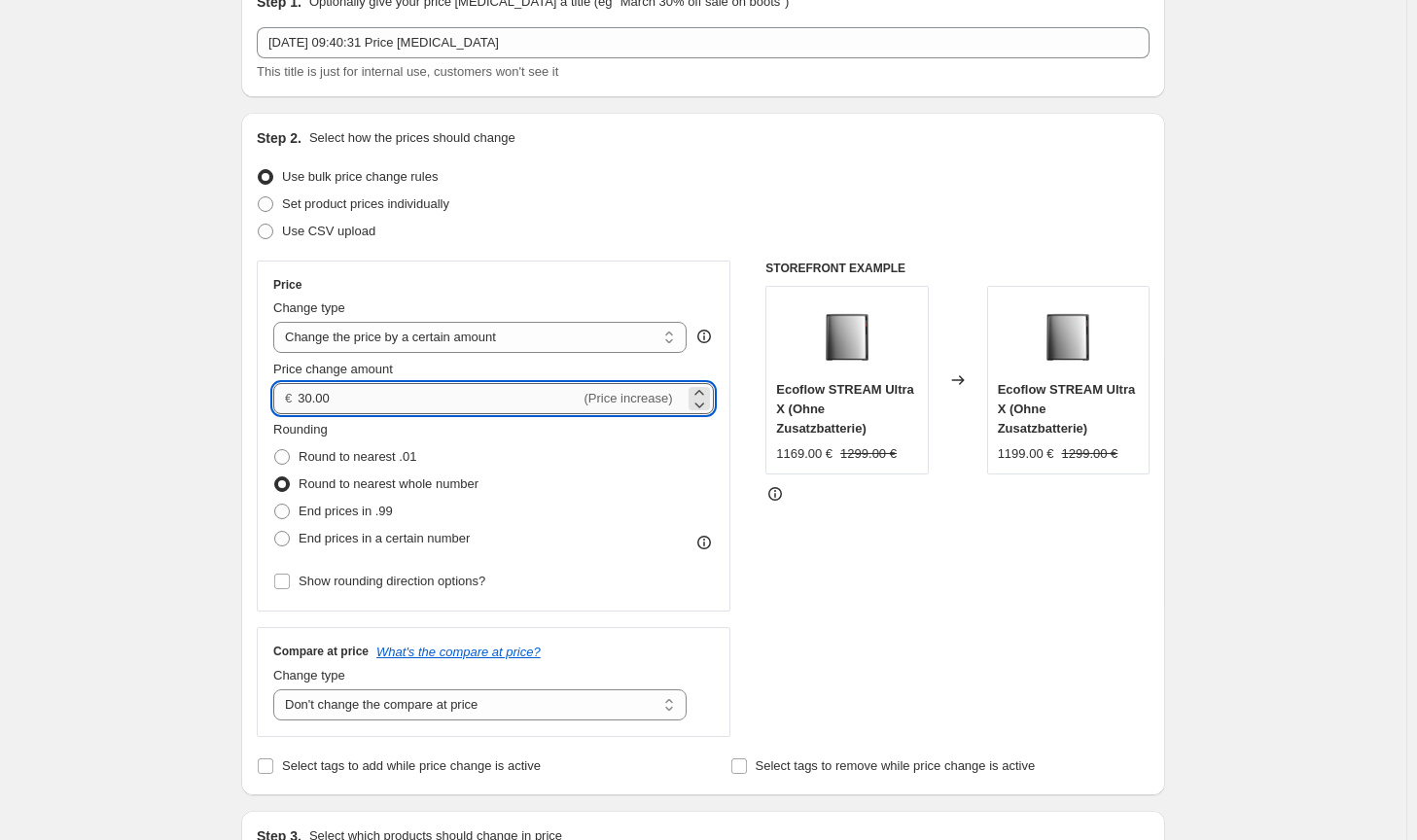
drag, startPoint x: 315, startPoint y: 393, endPoint x: 304, endPoint y: 391, distance: 11.2
click at [304, 391] on input "30.00" at bounding box center [438, 399] width 282 height 32
type input "26.00"
click at [976, 660] on div "STOREFRONT EXAMPLE Ecoflow STREAM Ultra X (Ohne Zusatzbatterie) 1169.00 € 1299.…" at bounding box center [957, 498] width 384 height 477
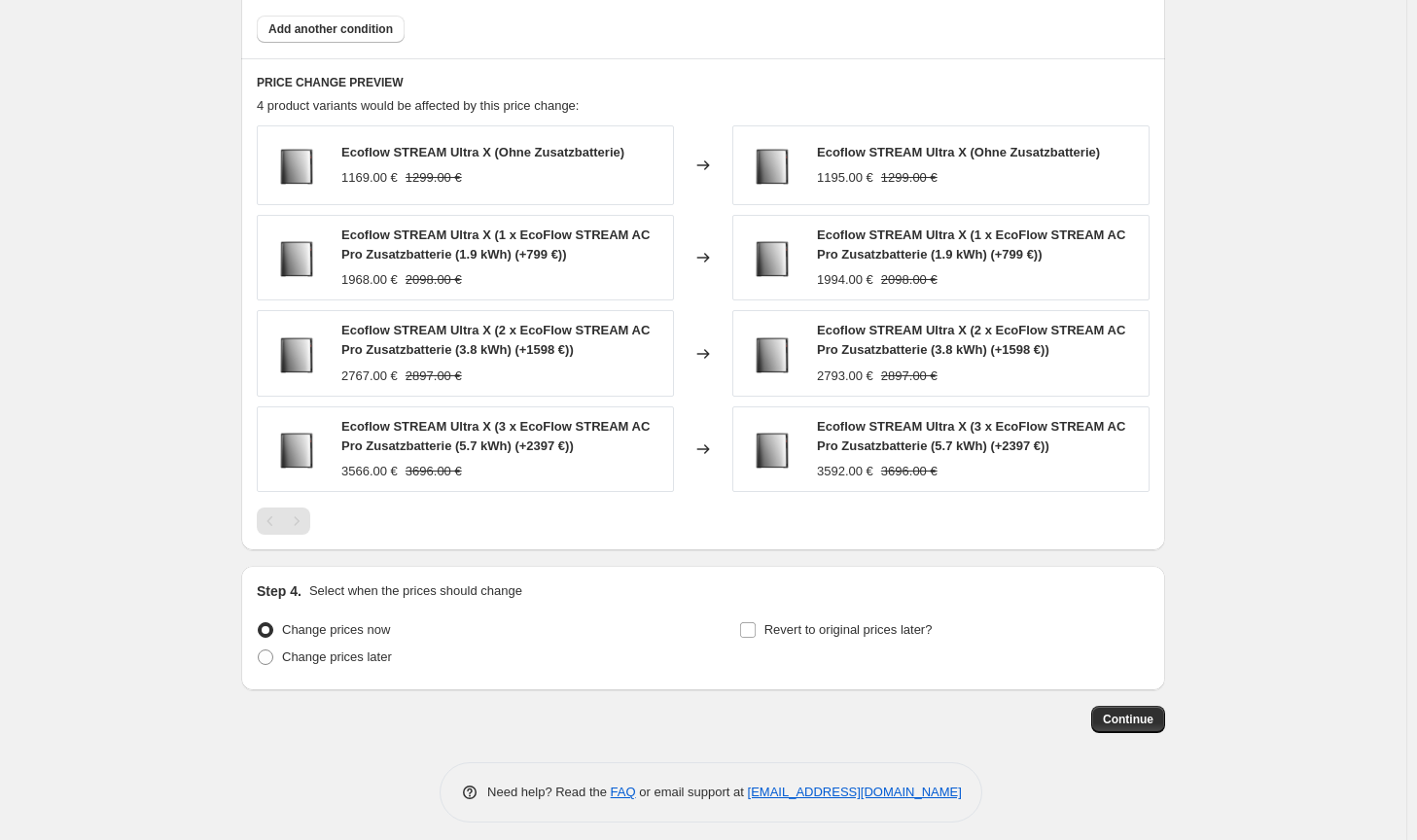
scroll to position [1251, 0]
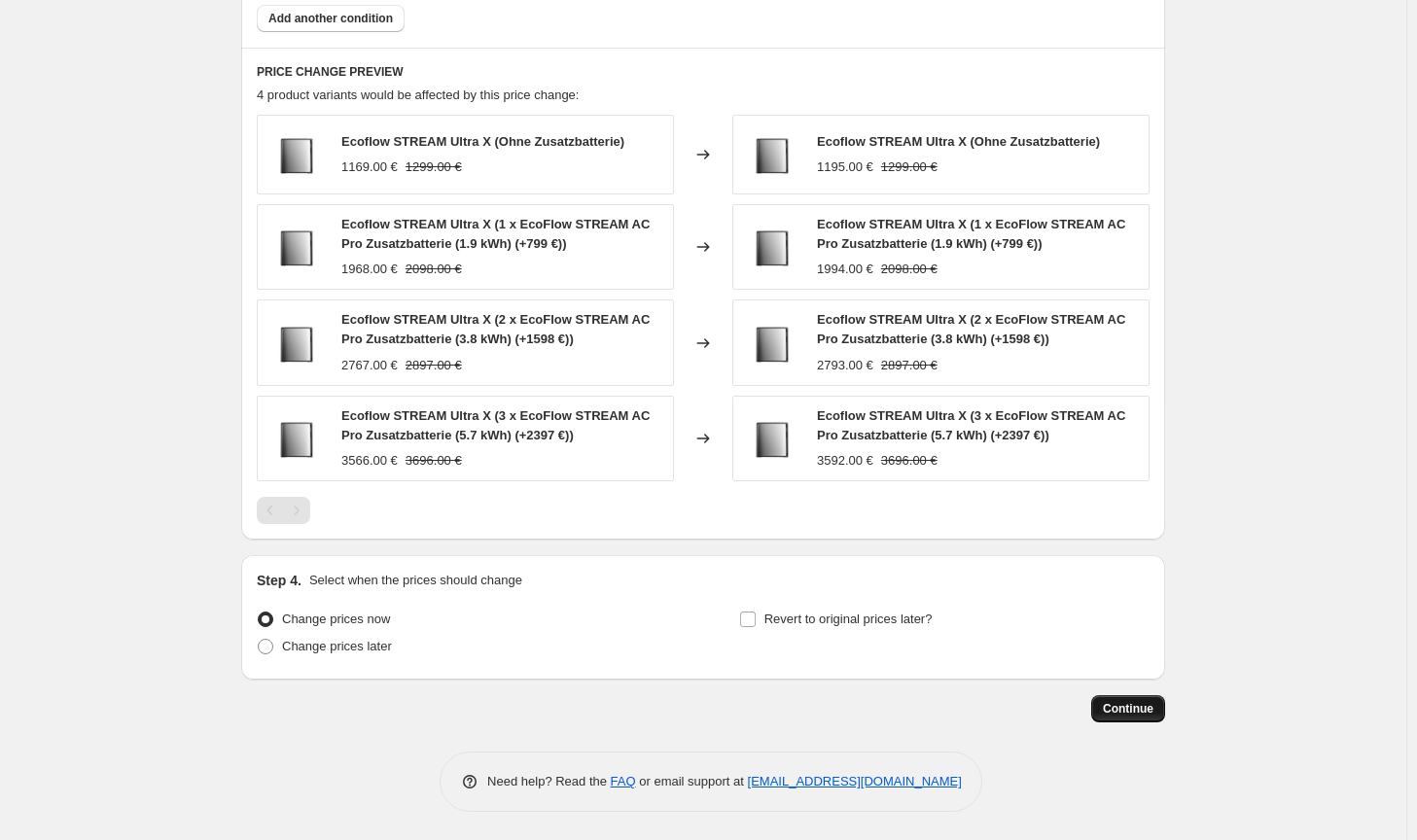
click at [1121, 713] on span "Continue" at bounding box center [1128, 709] width 50 height 16
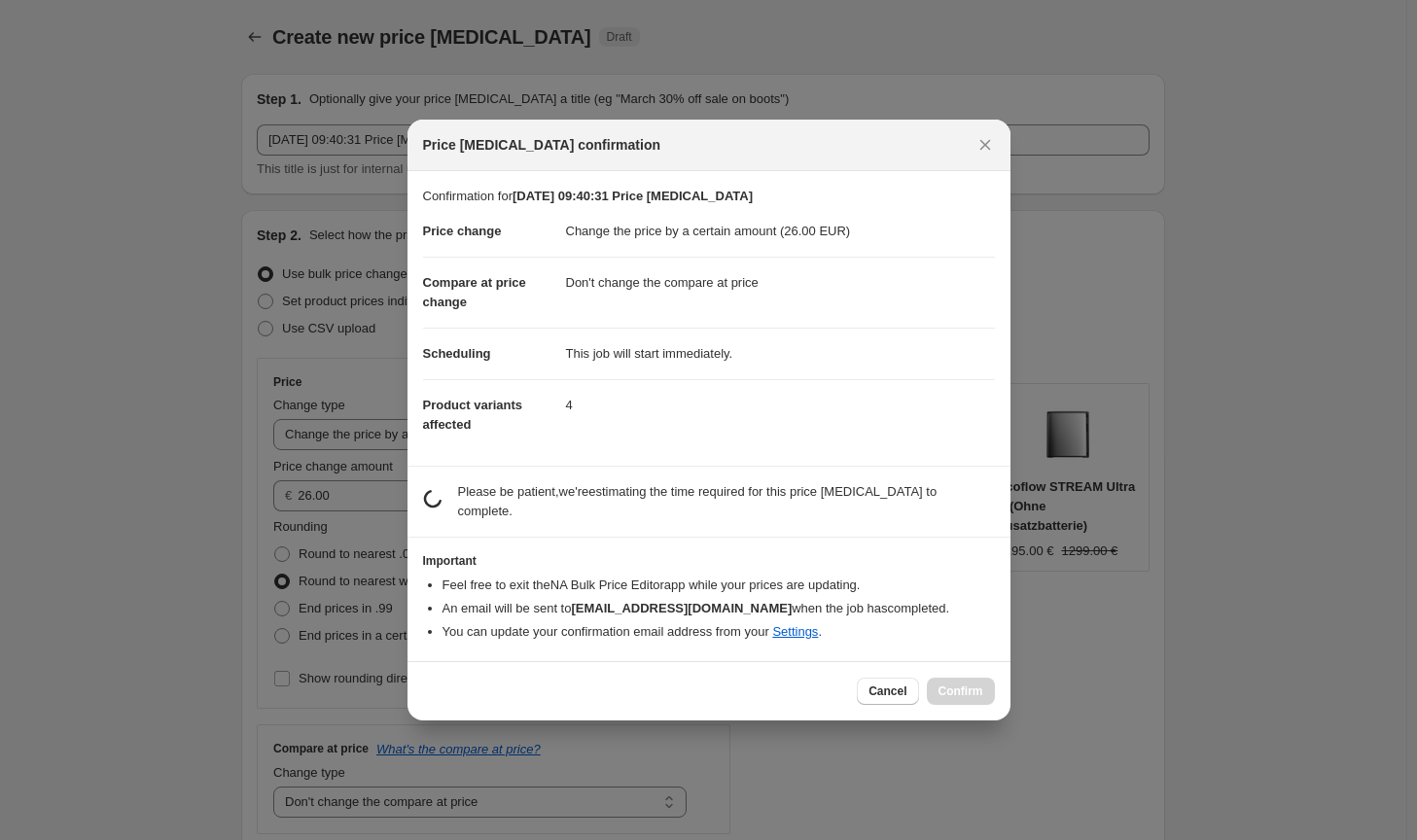
scroll to position [0, 0]
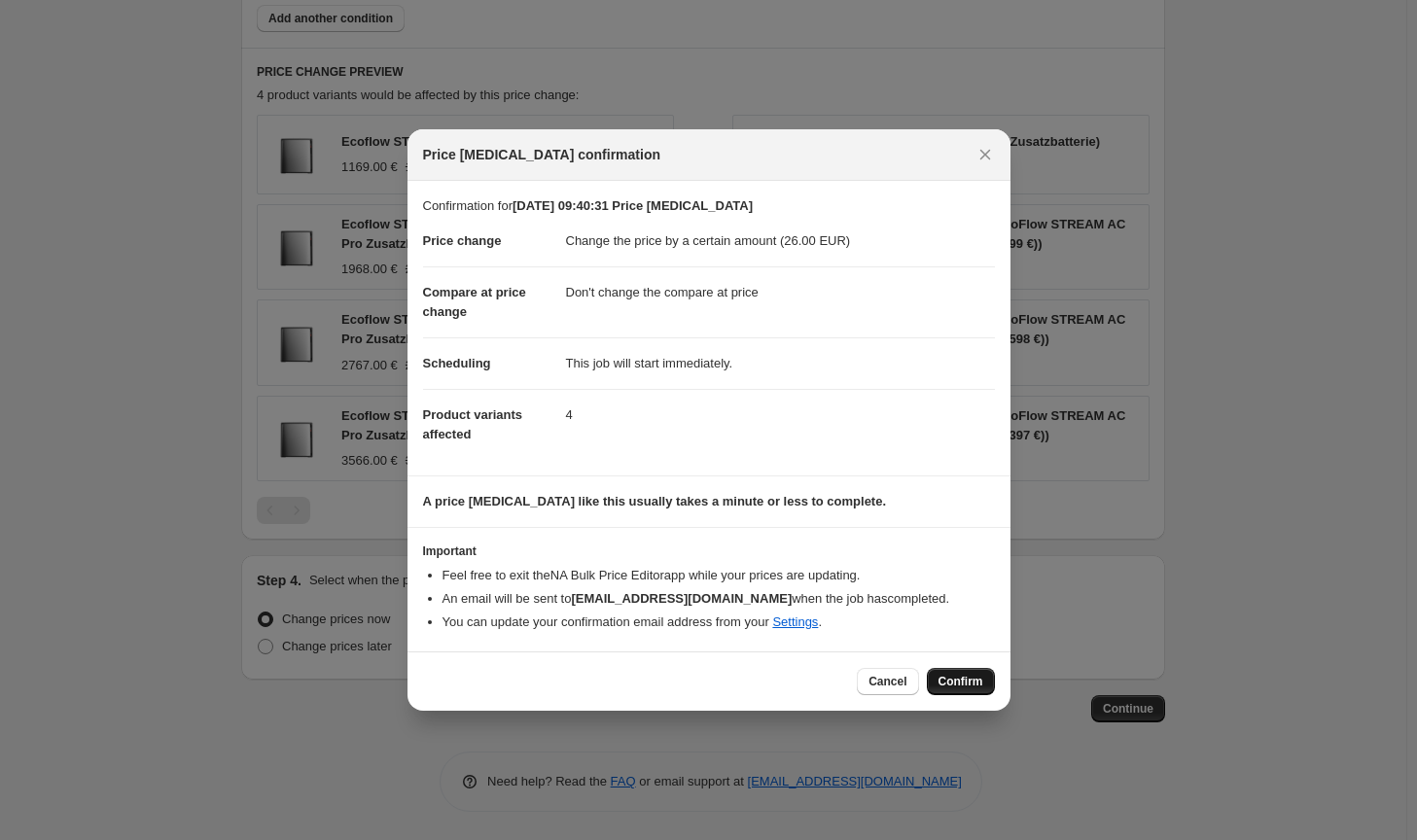
click at [952, 681] on span "Confirm" at bounding box center [961, 682] width 44 height 16
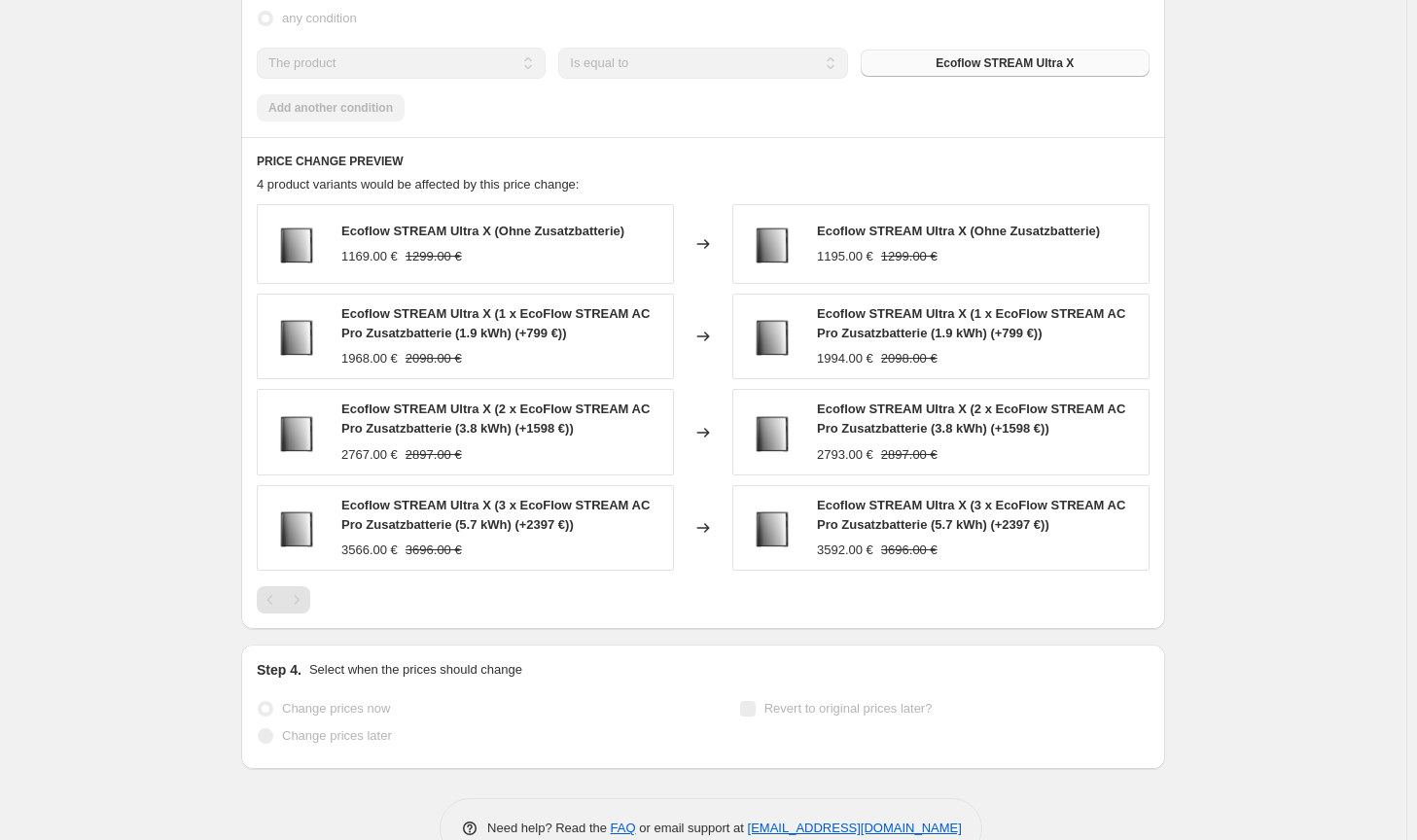
select select "by"
select select "no_change"
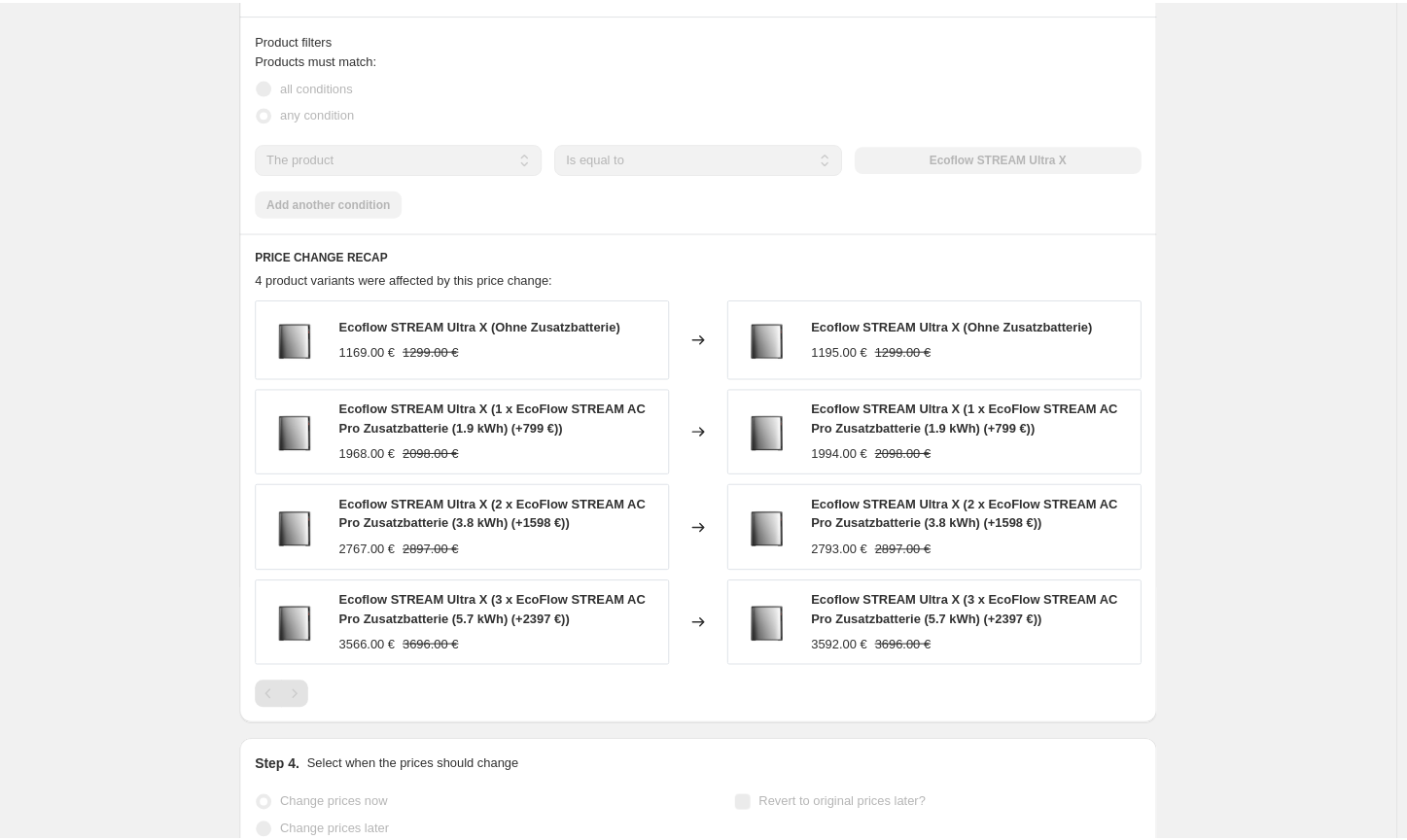
scroll to position [0, 0]
